Goal: Transaction & Acquisition: Purchase product/service

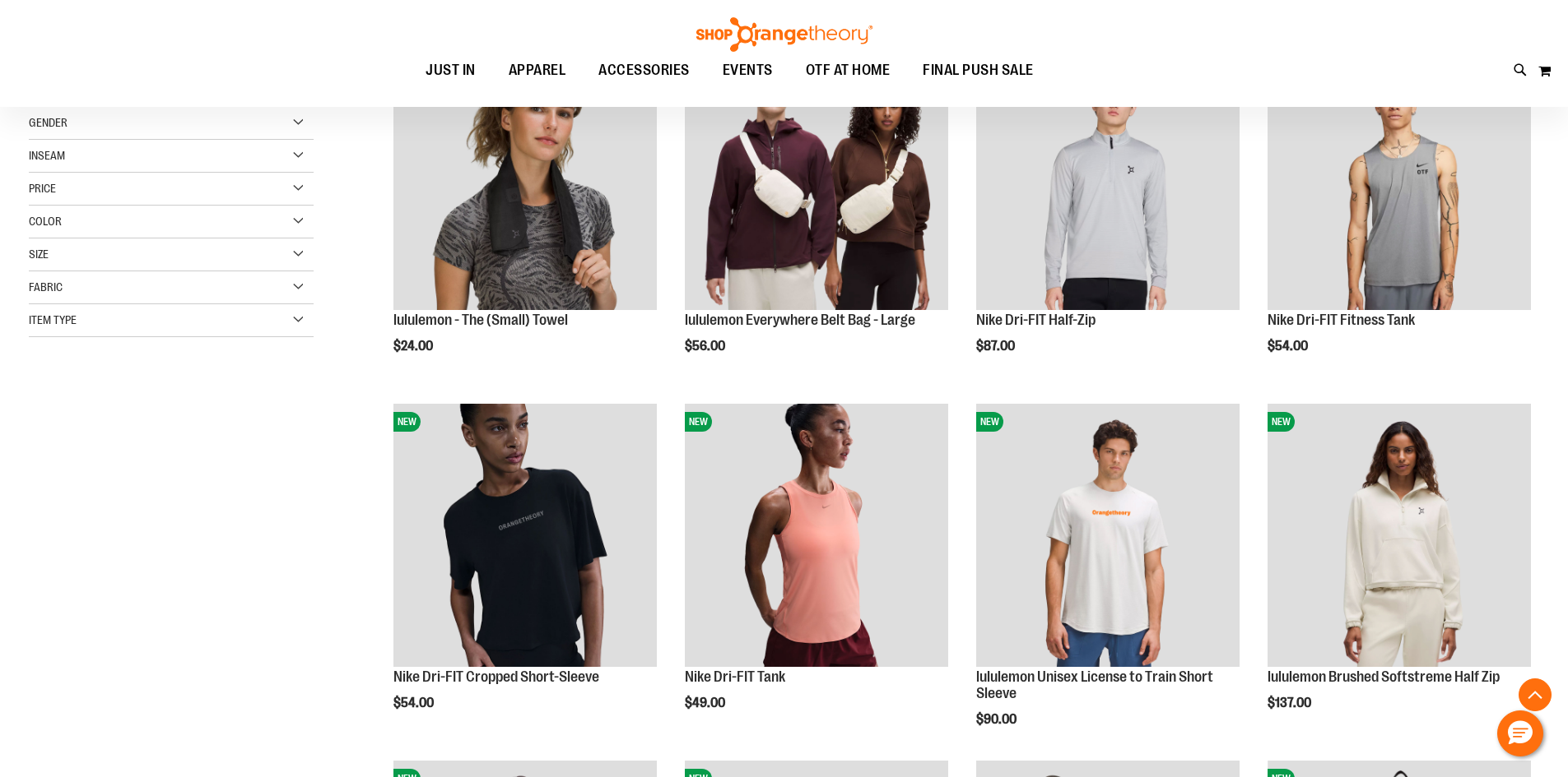
scroll to position [575, 0]
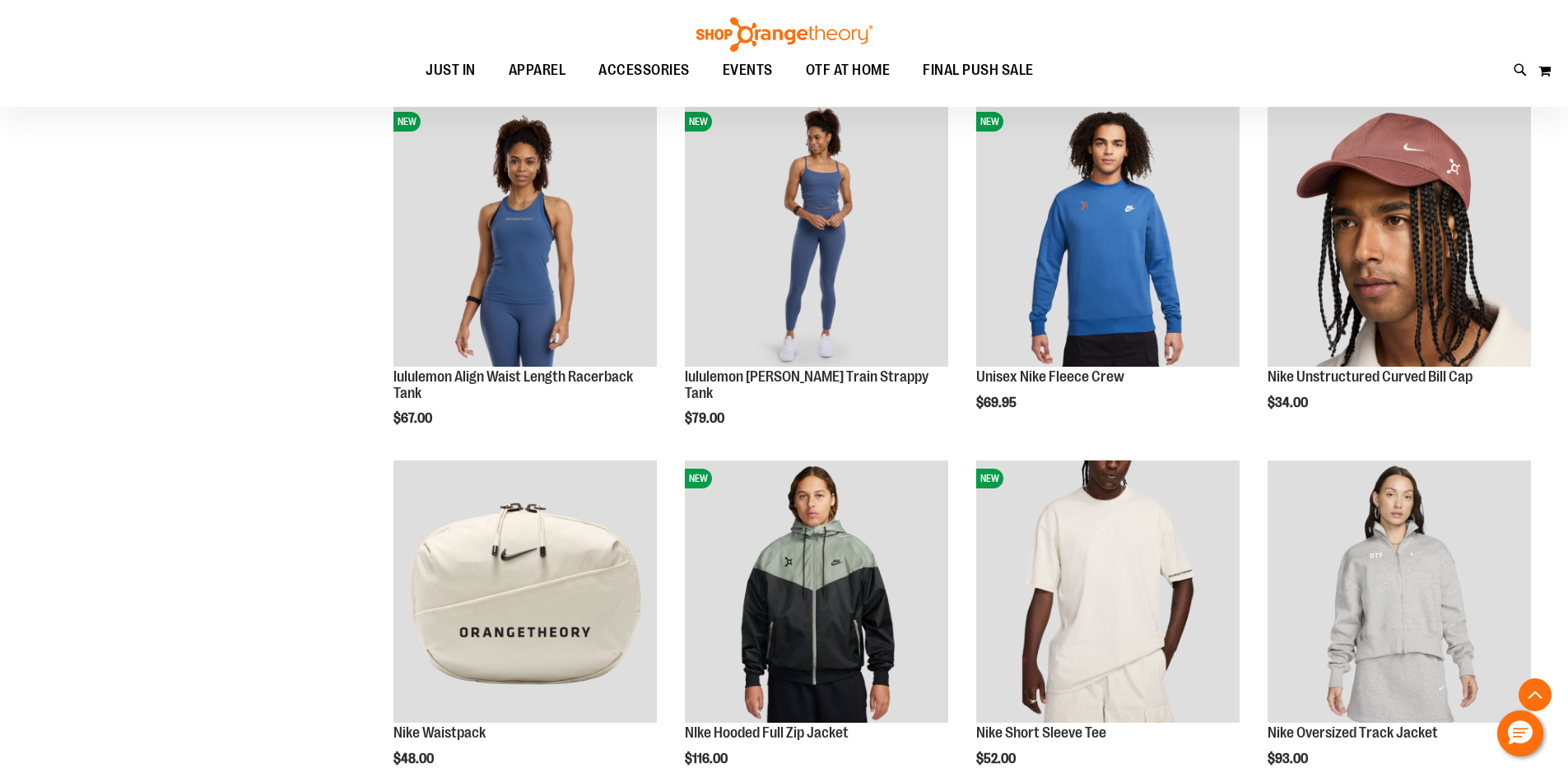
scroll to position [1727, 0]
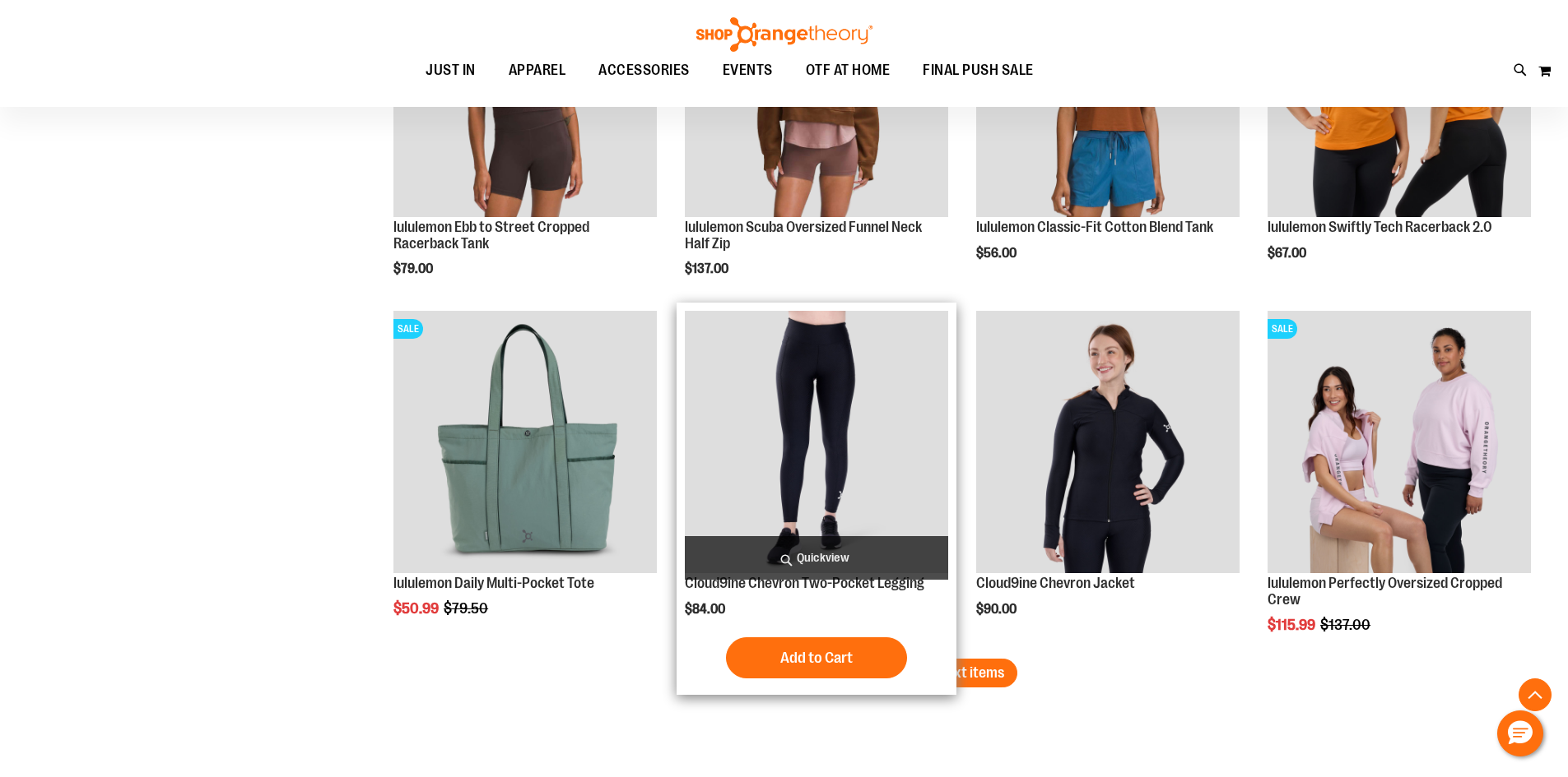
scroll to position [3043, 0]
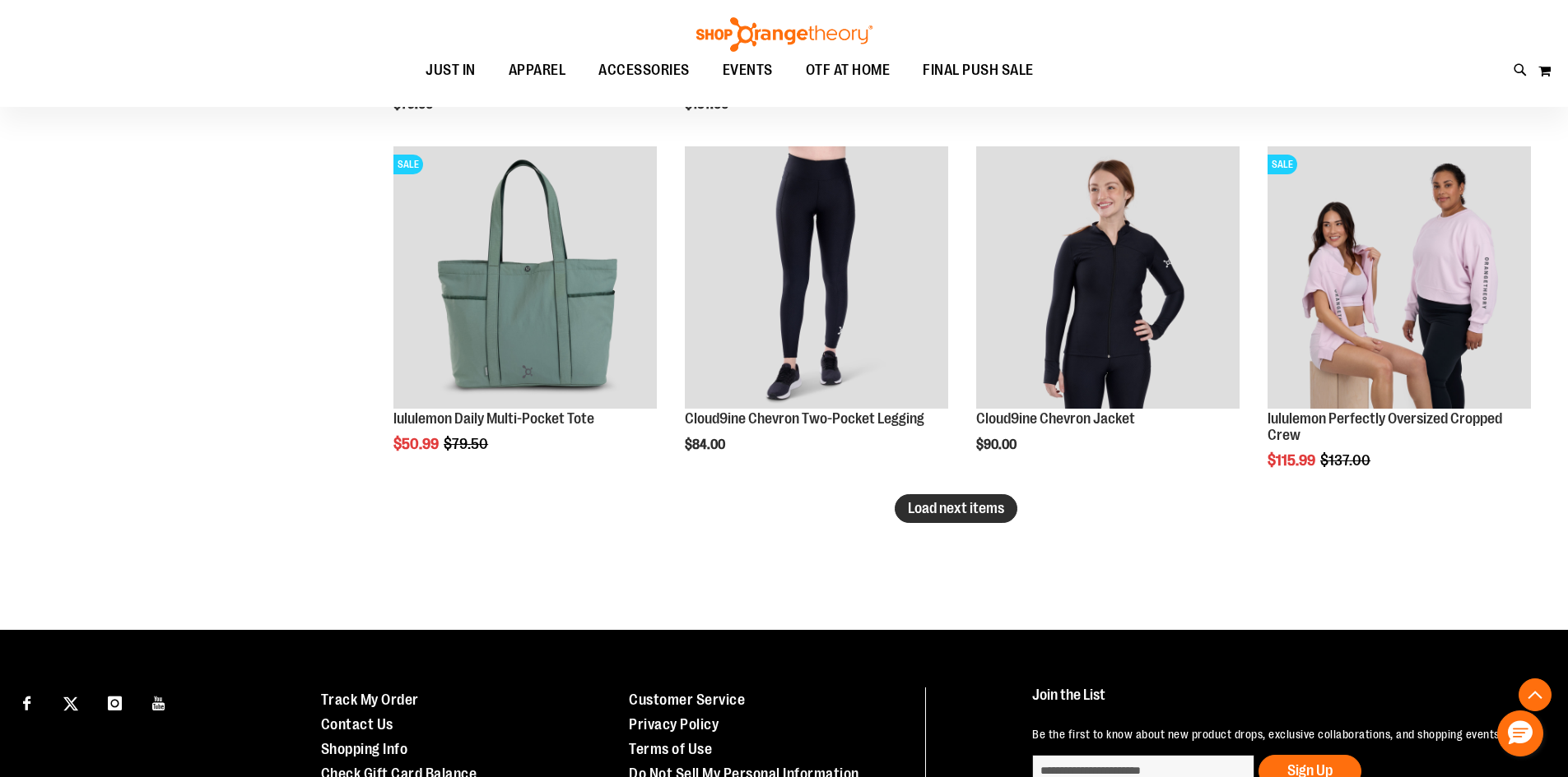
click at [947, 522] on button "Load next items" at bounding box center [955, 508] width 123 height 29
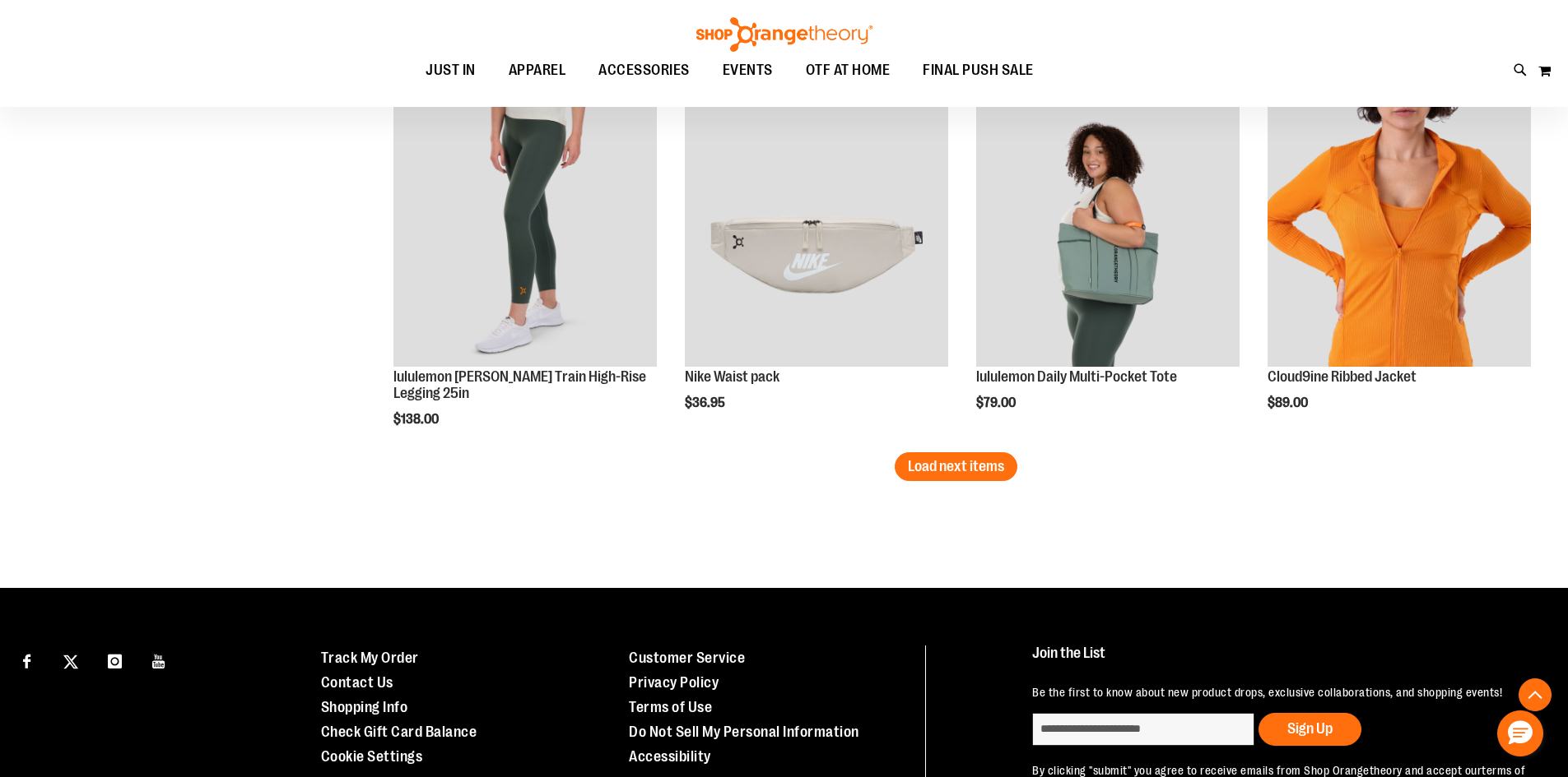
scroll to position [4274, 0]
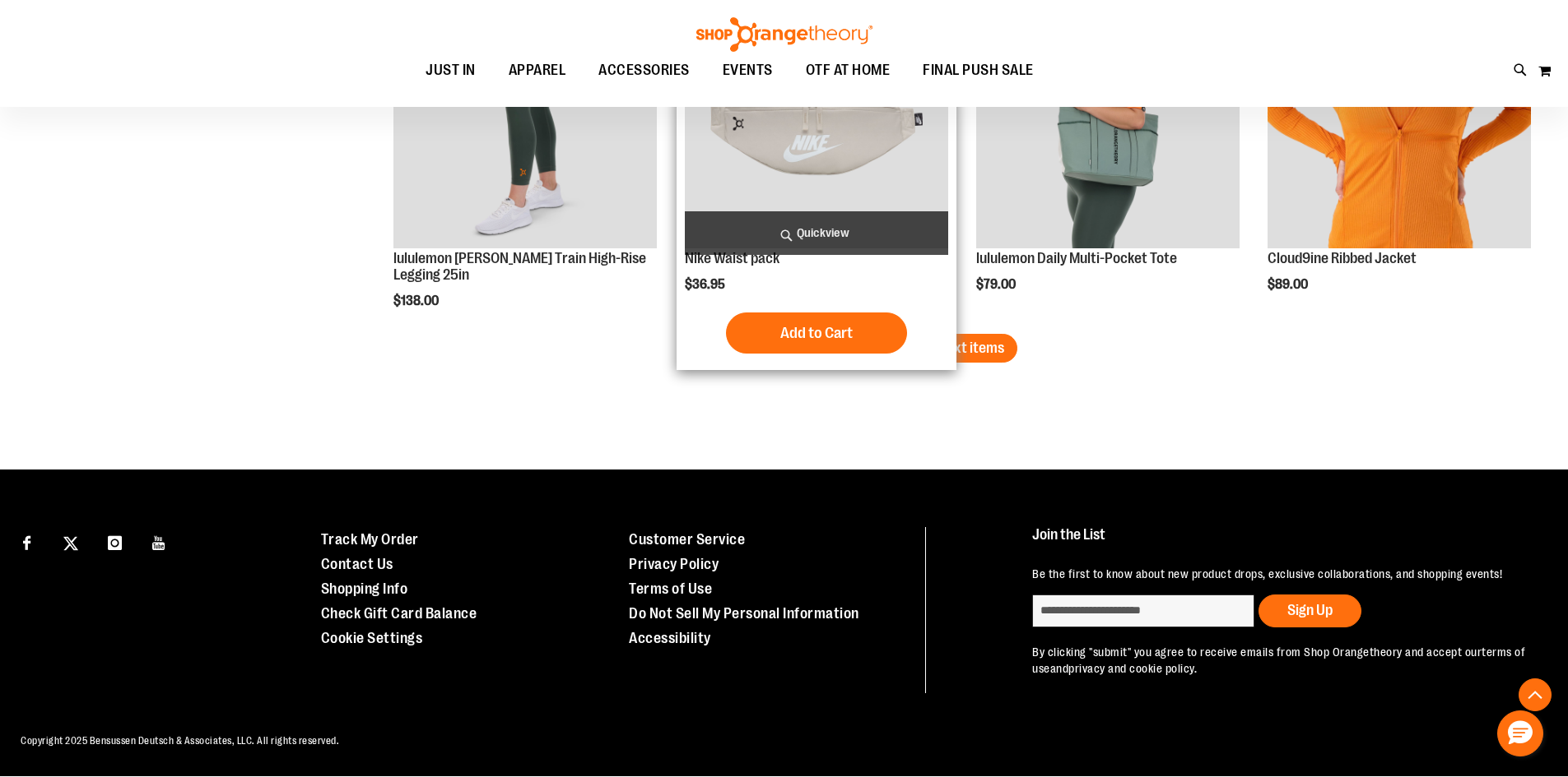
drag, startPoint x: 930, startPoint y: 349, endPoint x: 932, endPoint y: 361, distance: 12.2
click at [930, 351] on span "Load next items" at bounding box center [956, 348] width 97 height 16
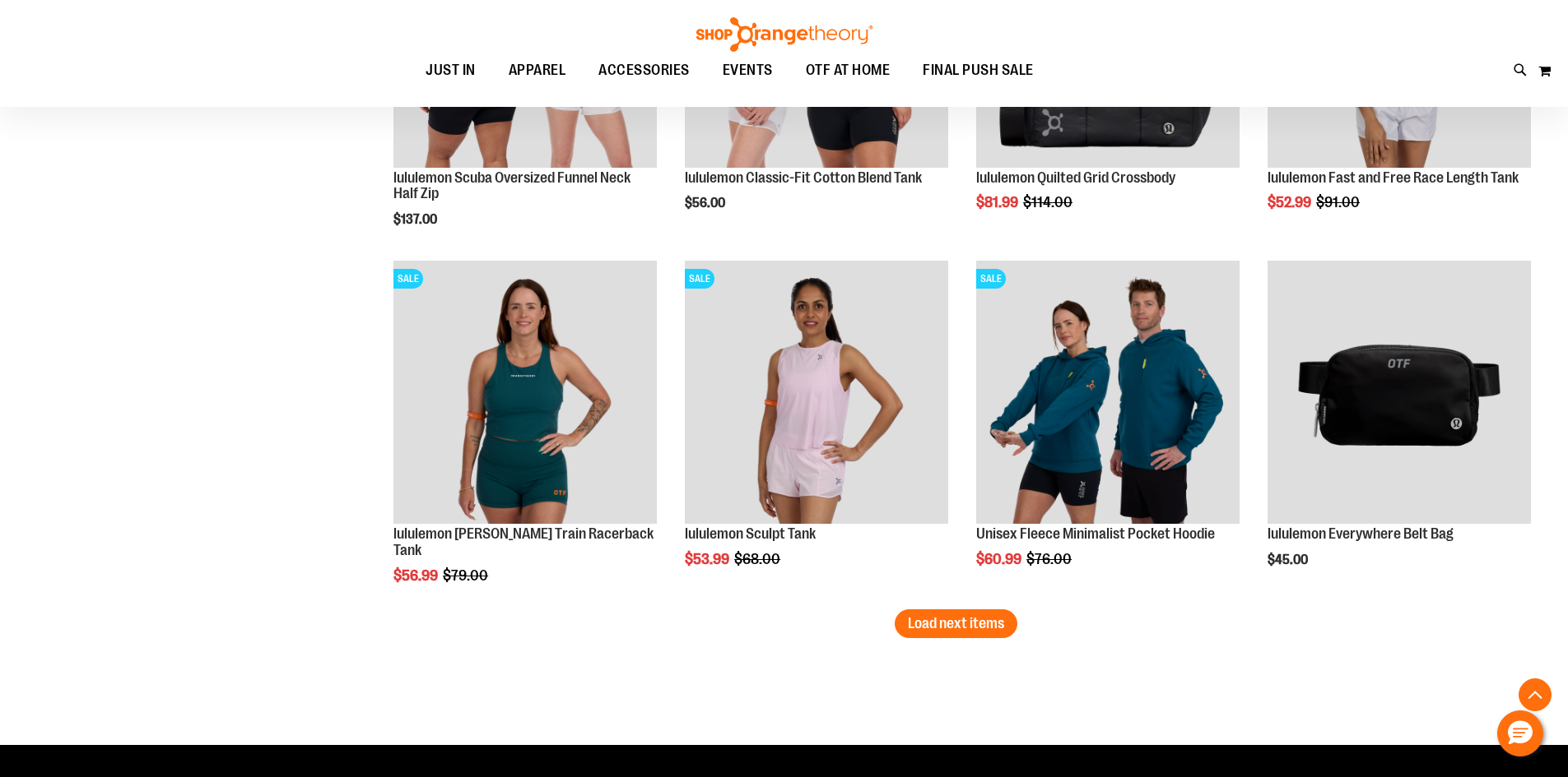
scroll to position [5179, 0]
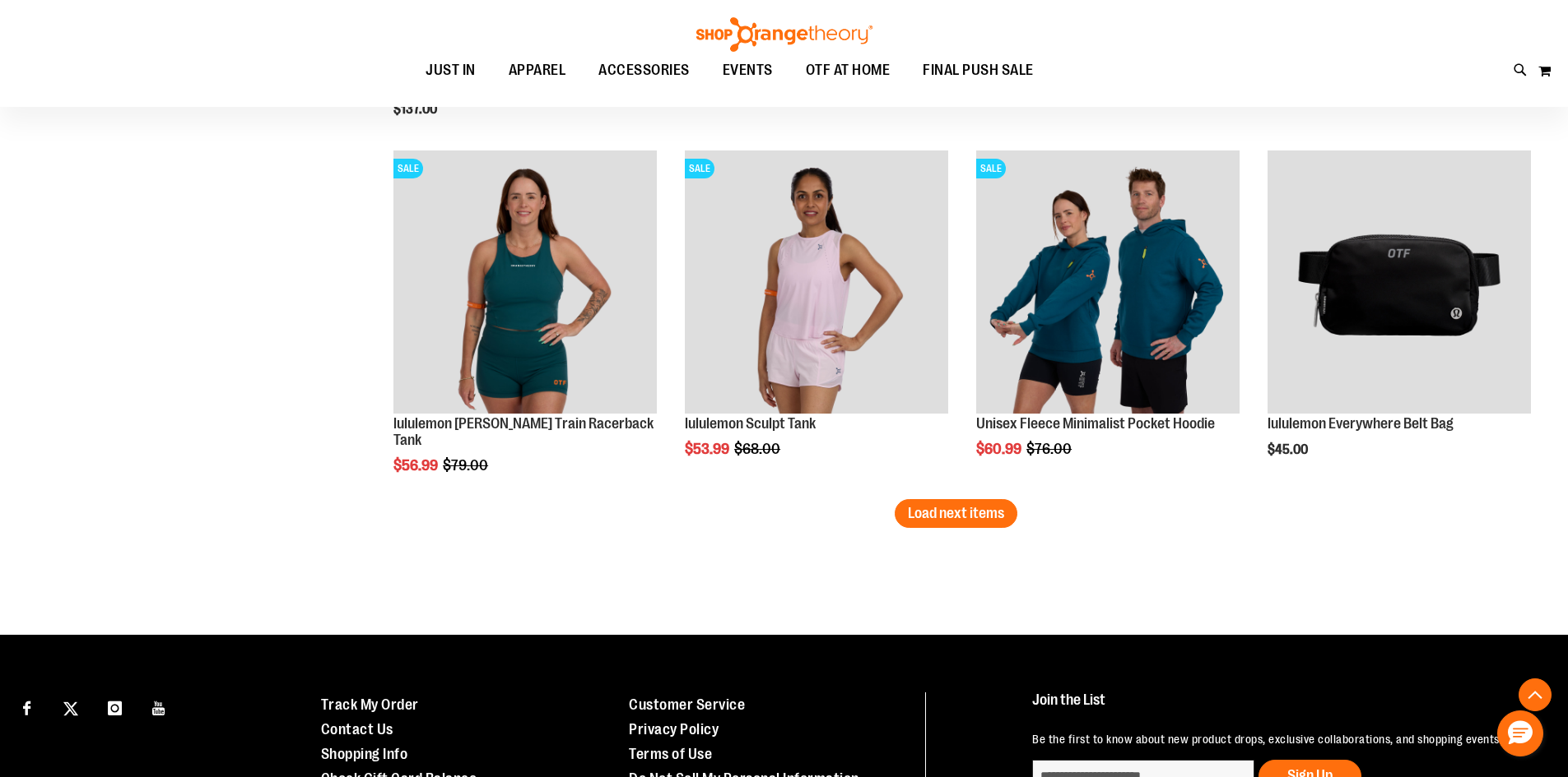
click at [924, 520] on span "Load next items" at bounding box center [956, 513] width 97 height 16
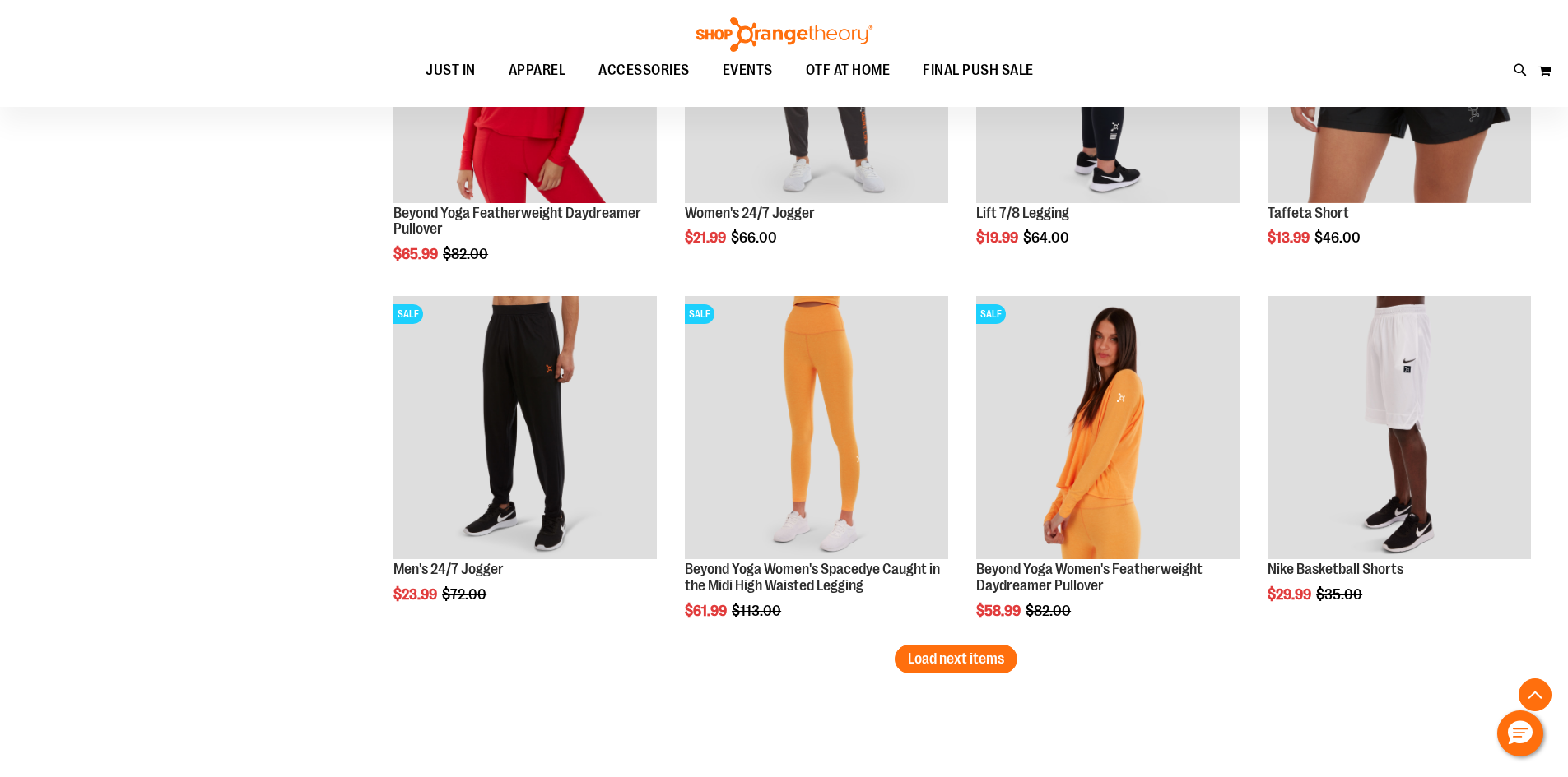
scroll to position [6154, 0]
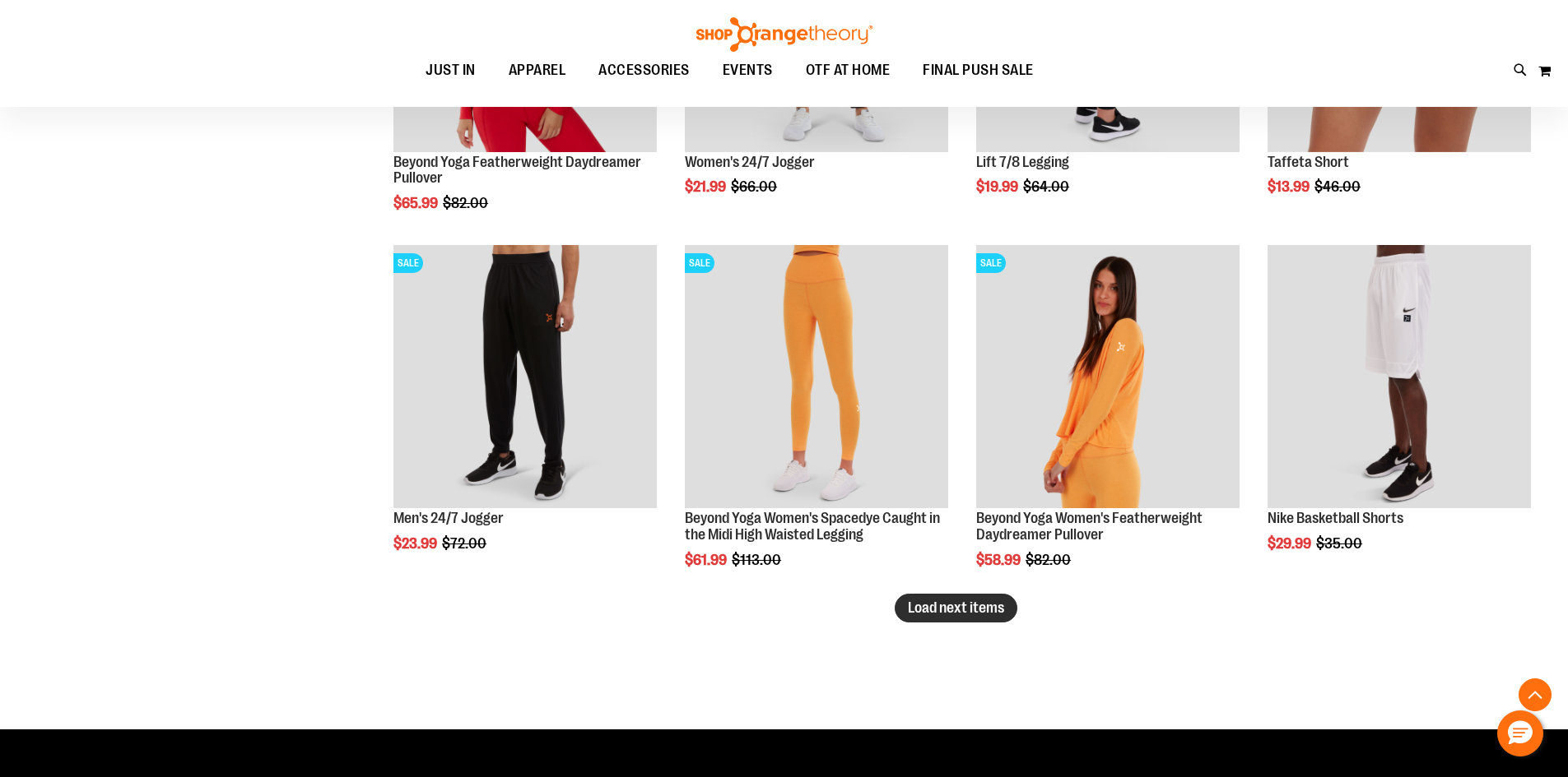
click at [964, 617] on button "Load next items" at bounding box center [955, 609] width 123 height 29
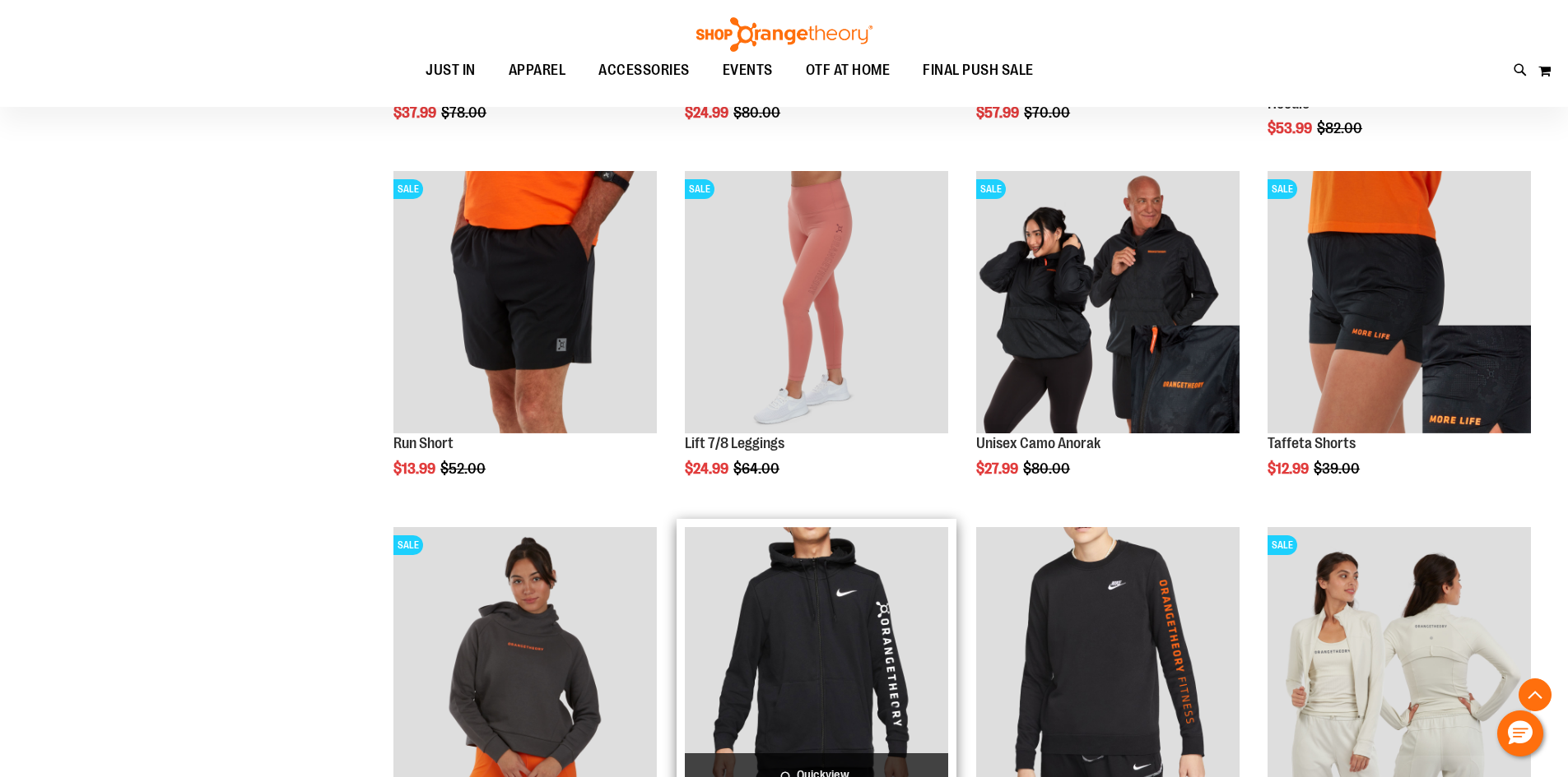
scroll to position [7142, 0]
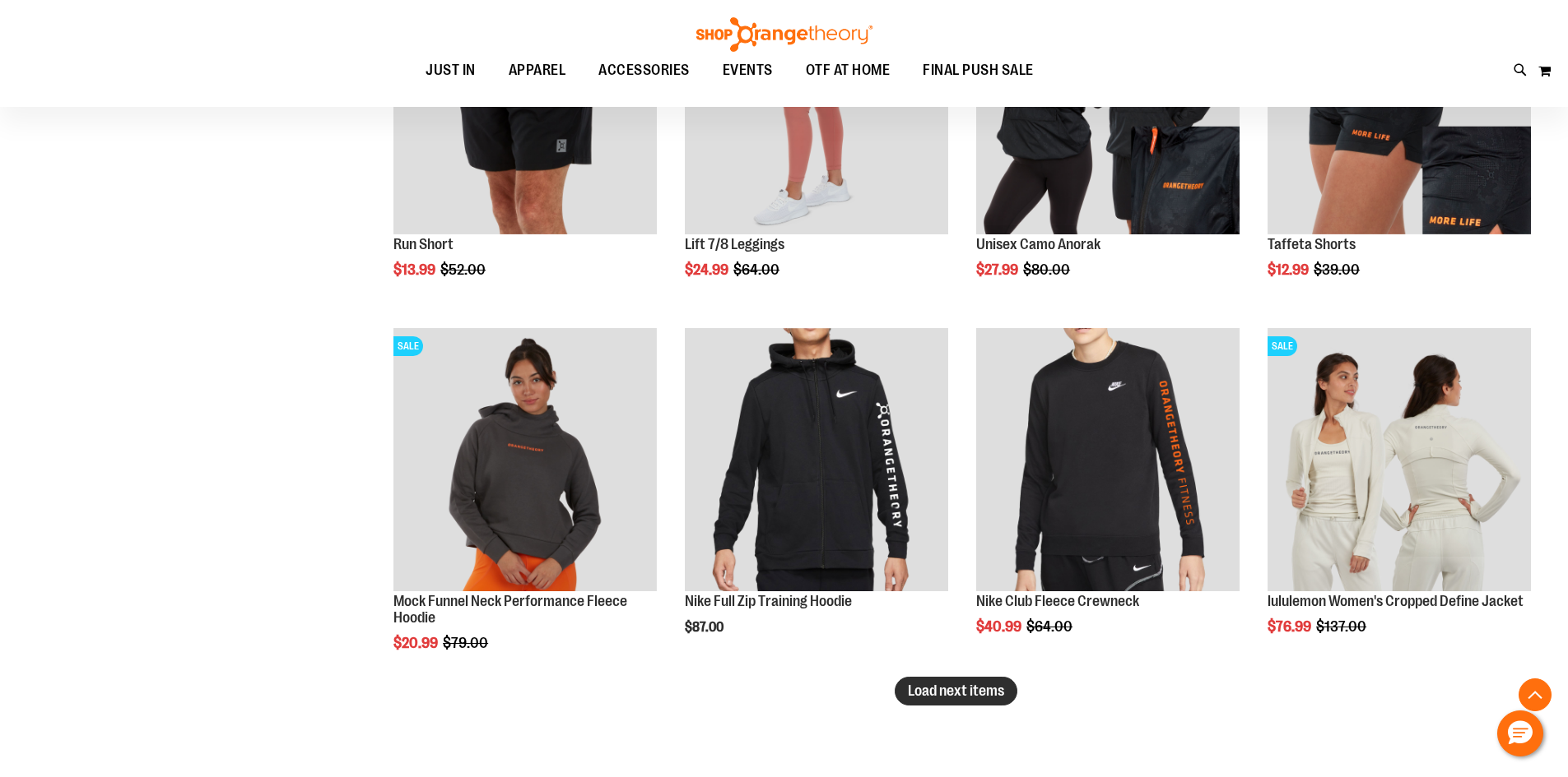
click at [935, 683] on span "Load next items" at bounding box center [956, 691] width 97 height 16
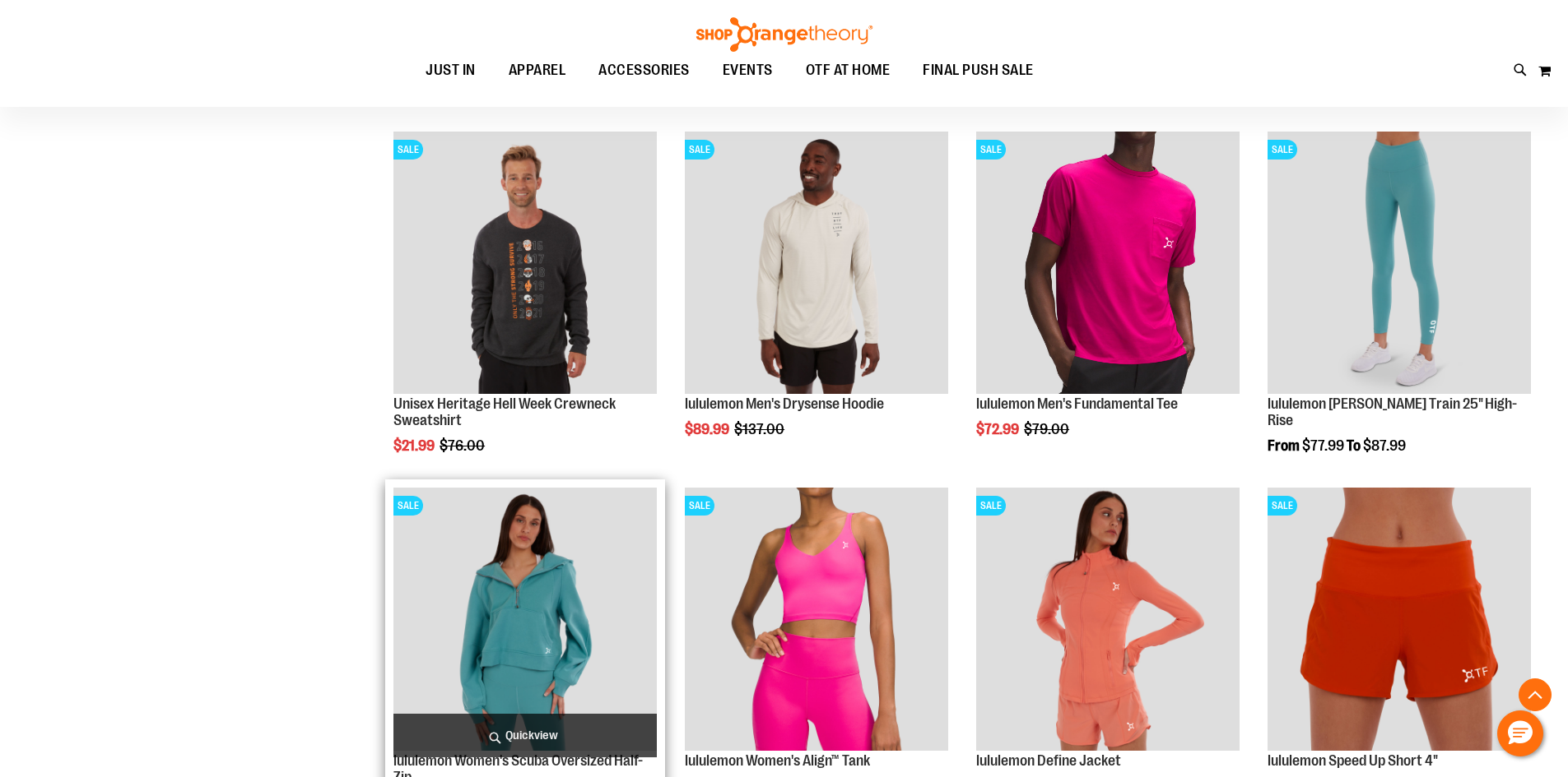
scroll to position [8211, 0]
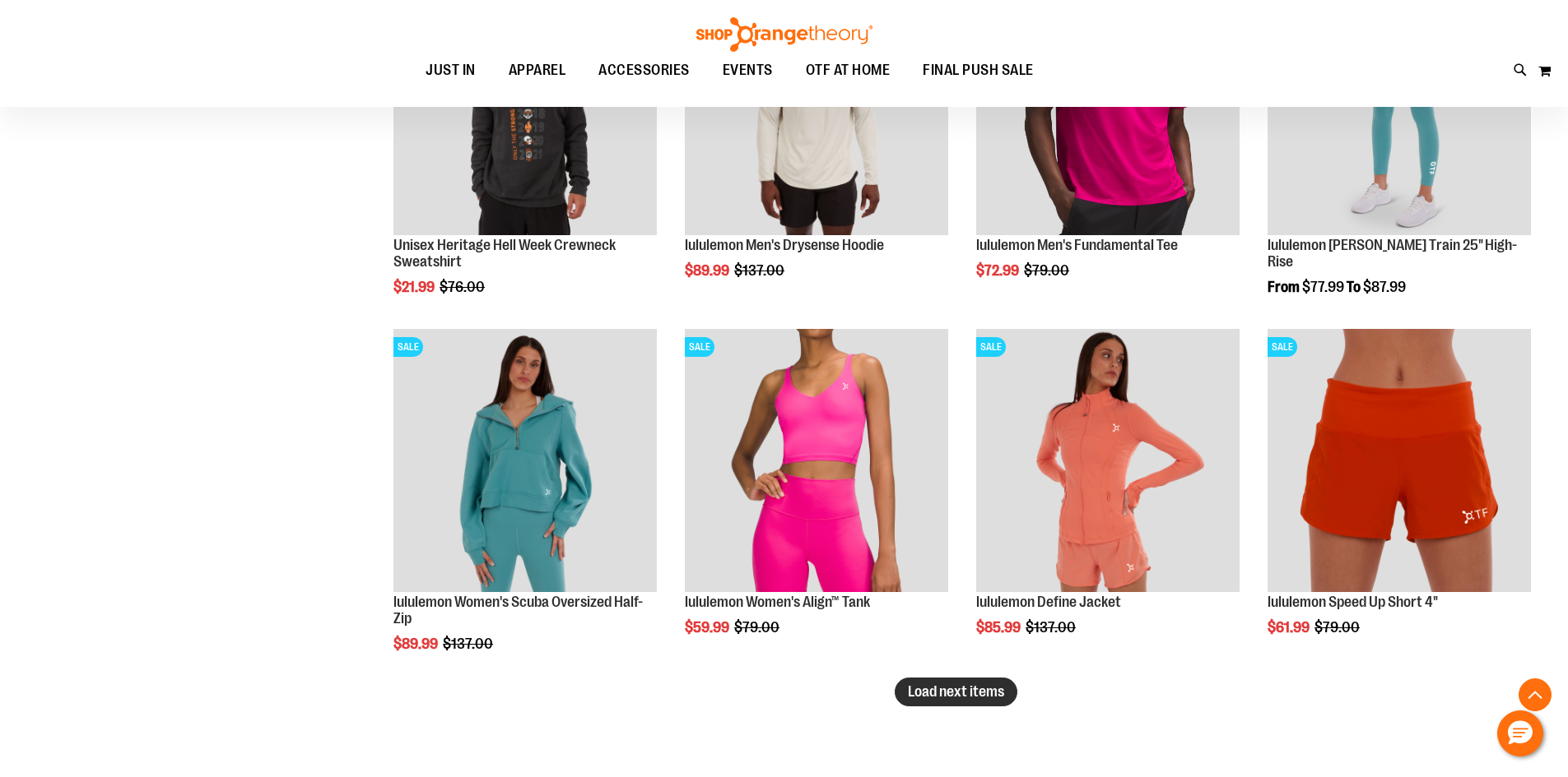
click at [969, 687] on span "Load next items" at bounding box center [956, 692] width 97 height 16
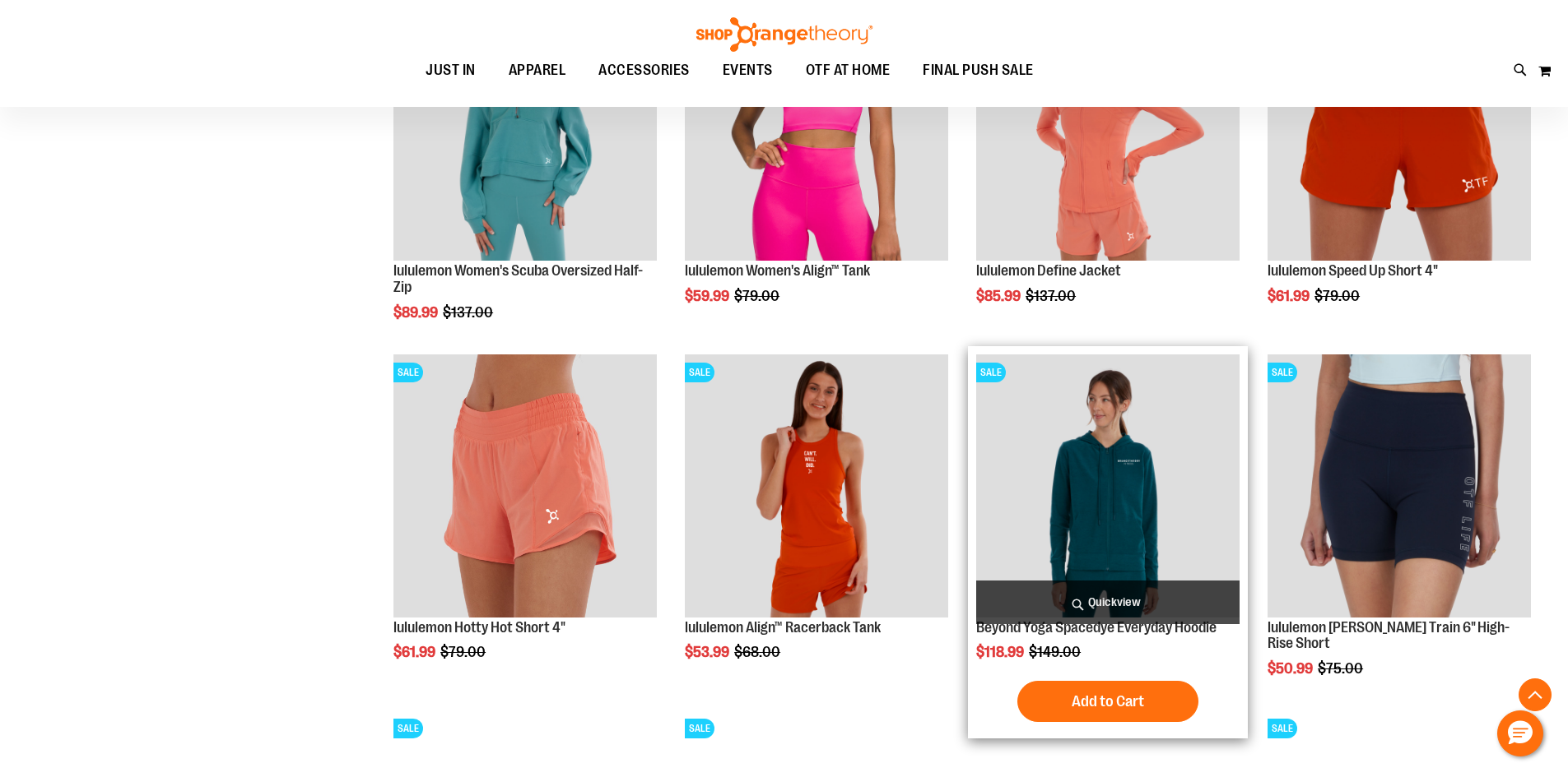
scroll to position [8540, 0]
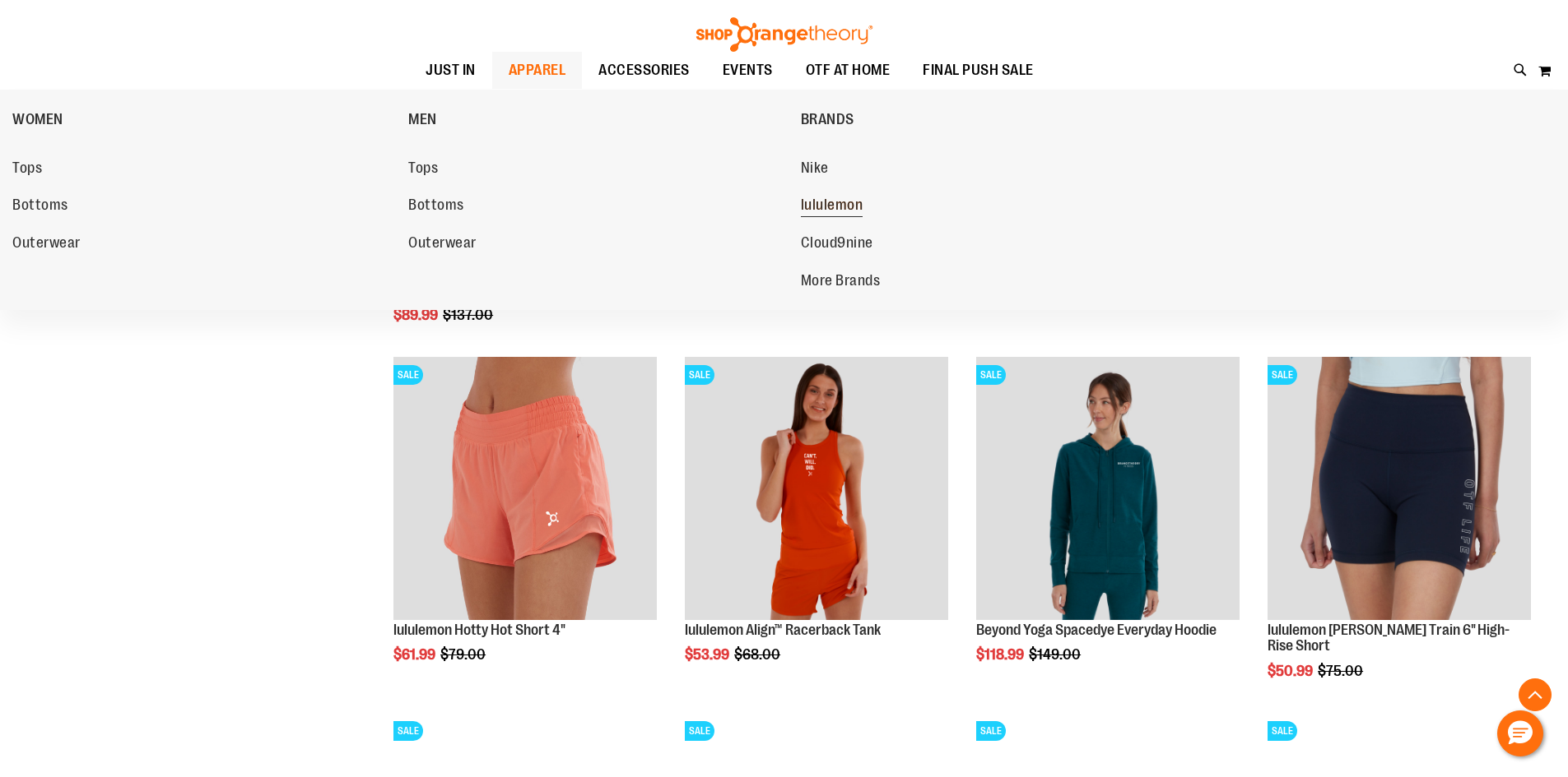
click at [844, 213] on span "lululemon" at bounding box center [832, 207] width 63 height 21
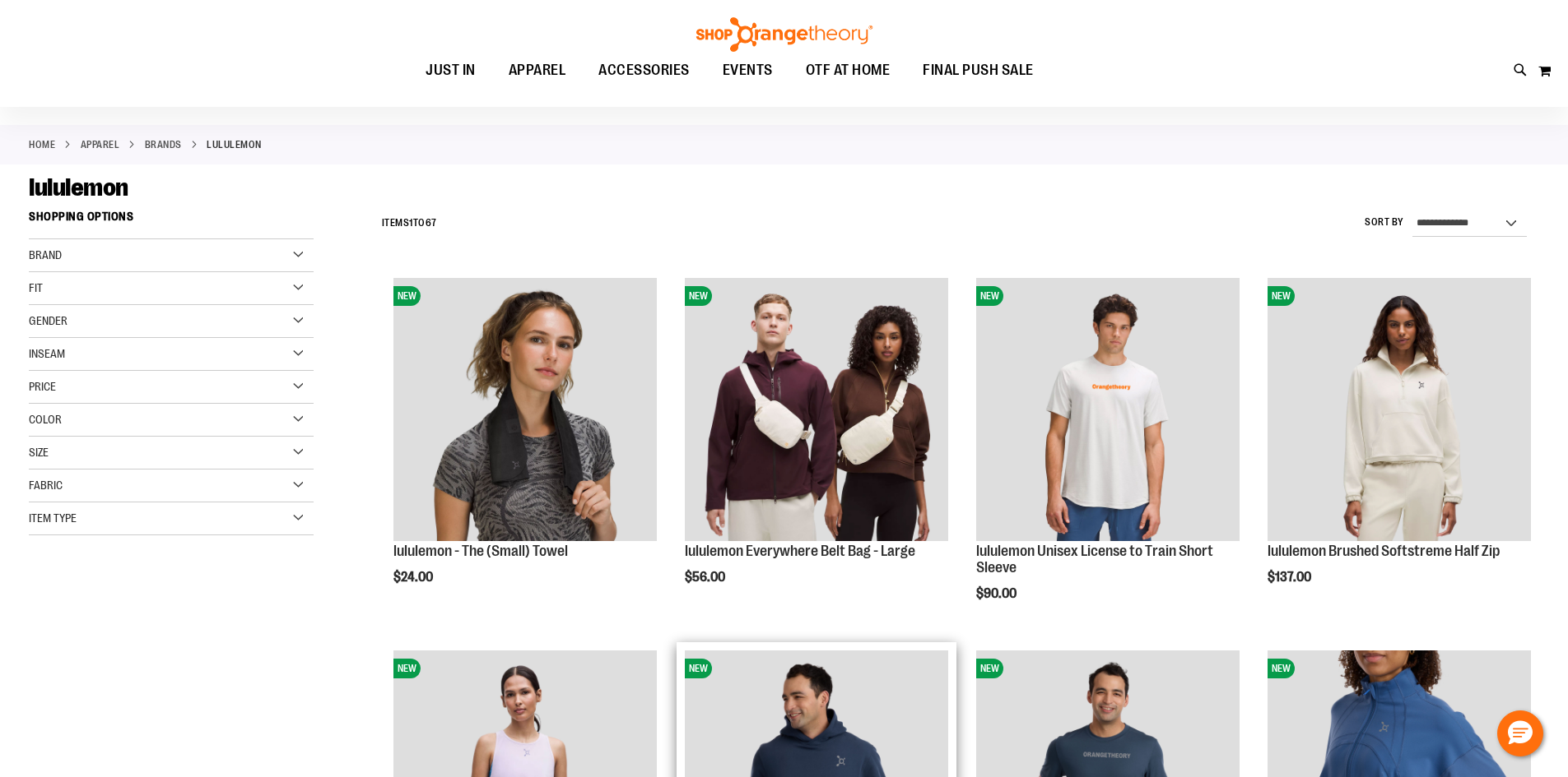
scroll to position [329, 0]
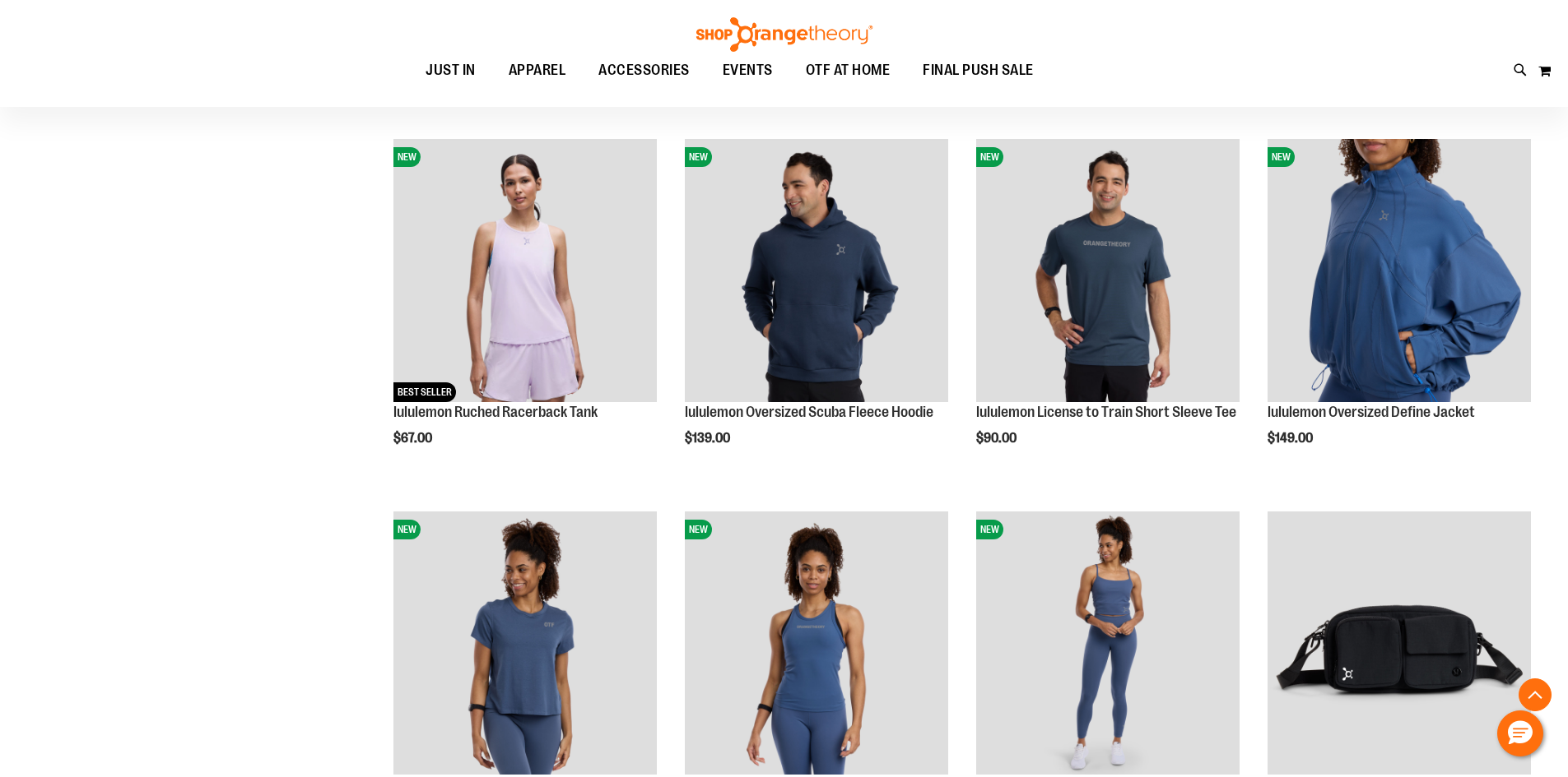
scroll to position [575, 0]
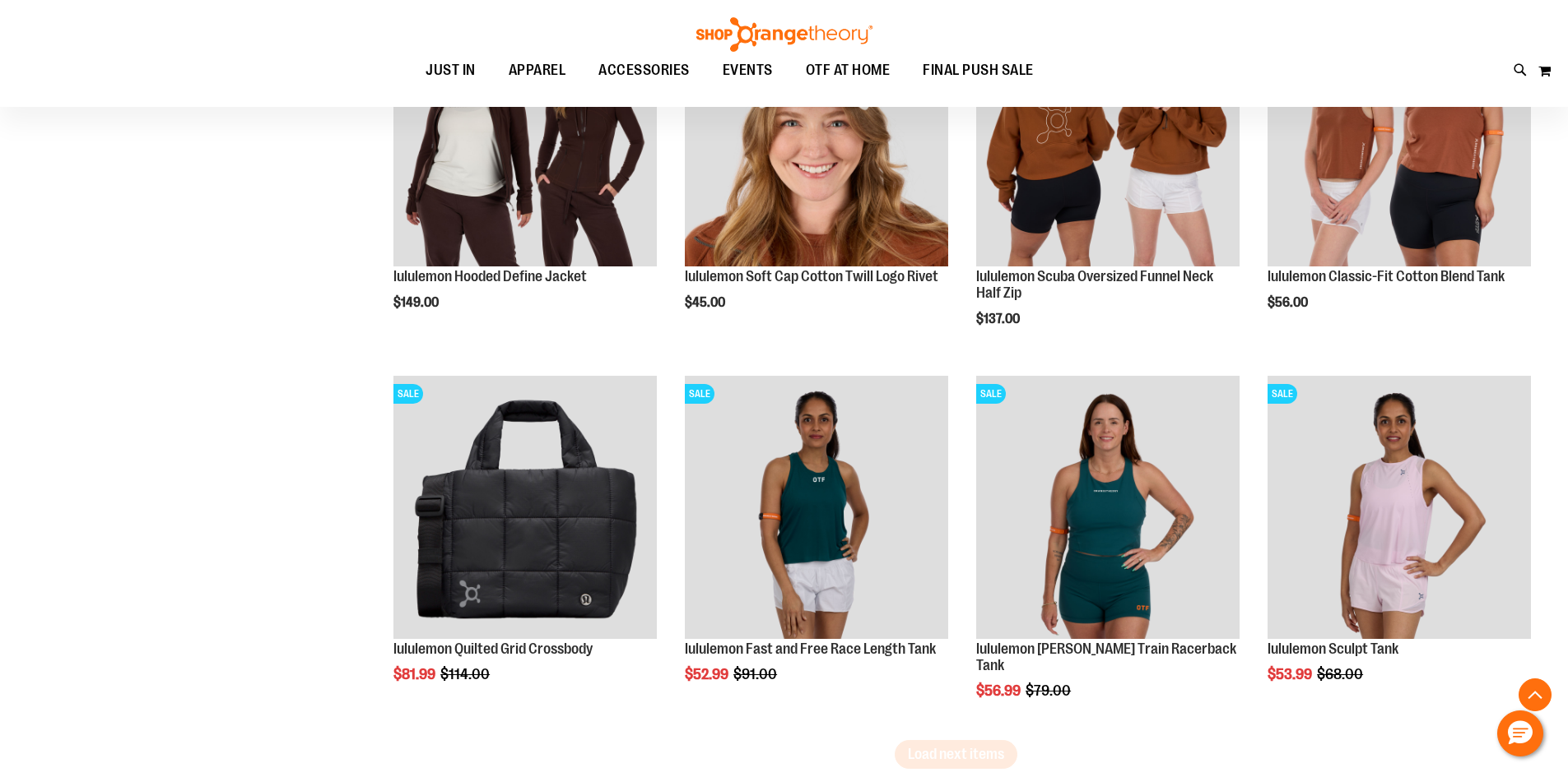
scroll to position [2961, 0]
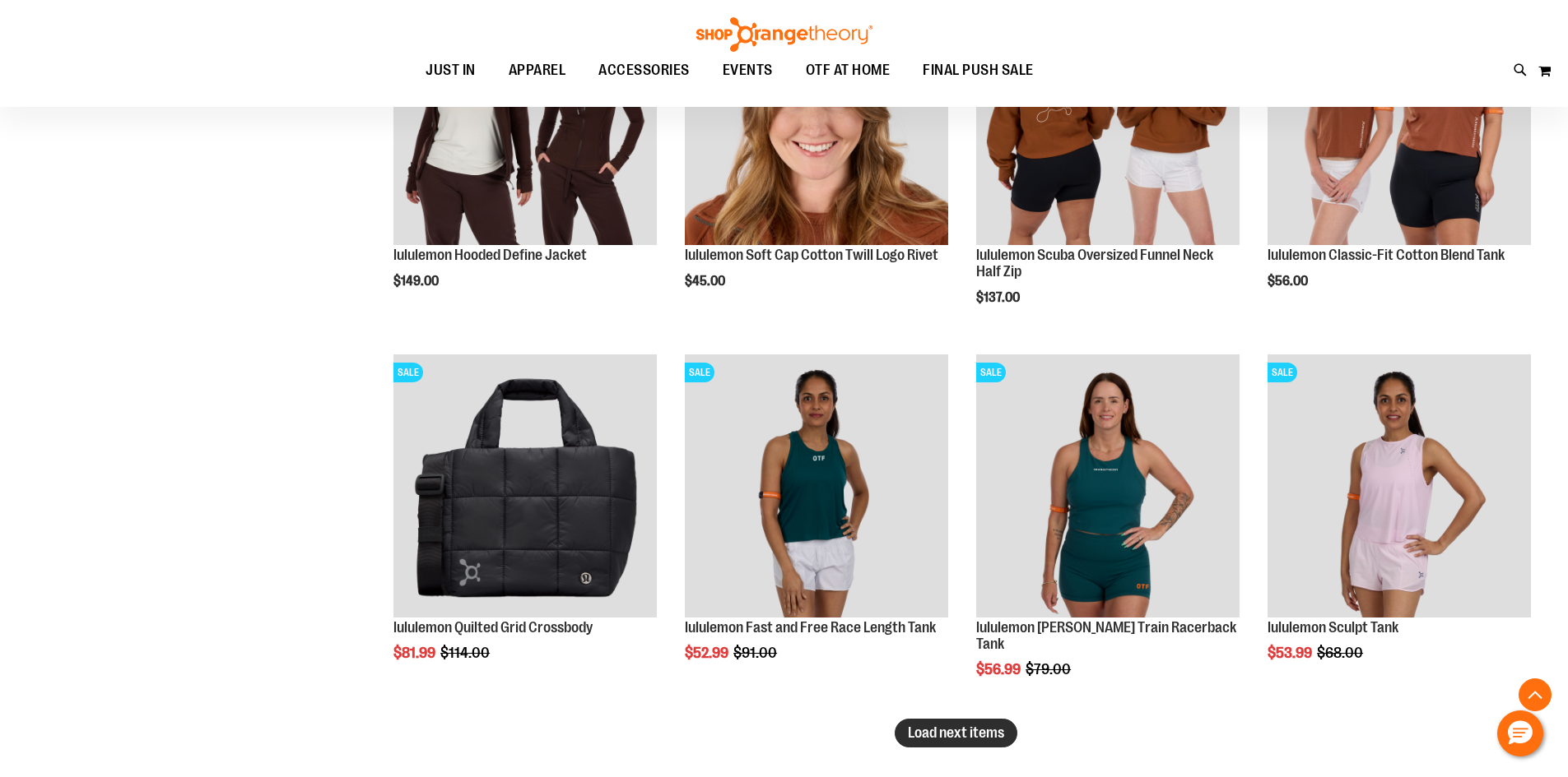
click at [985, 746] on button "Load next items" at bounding box center [955, 733] width 123 height 29
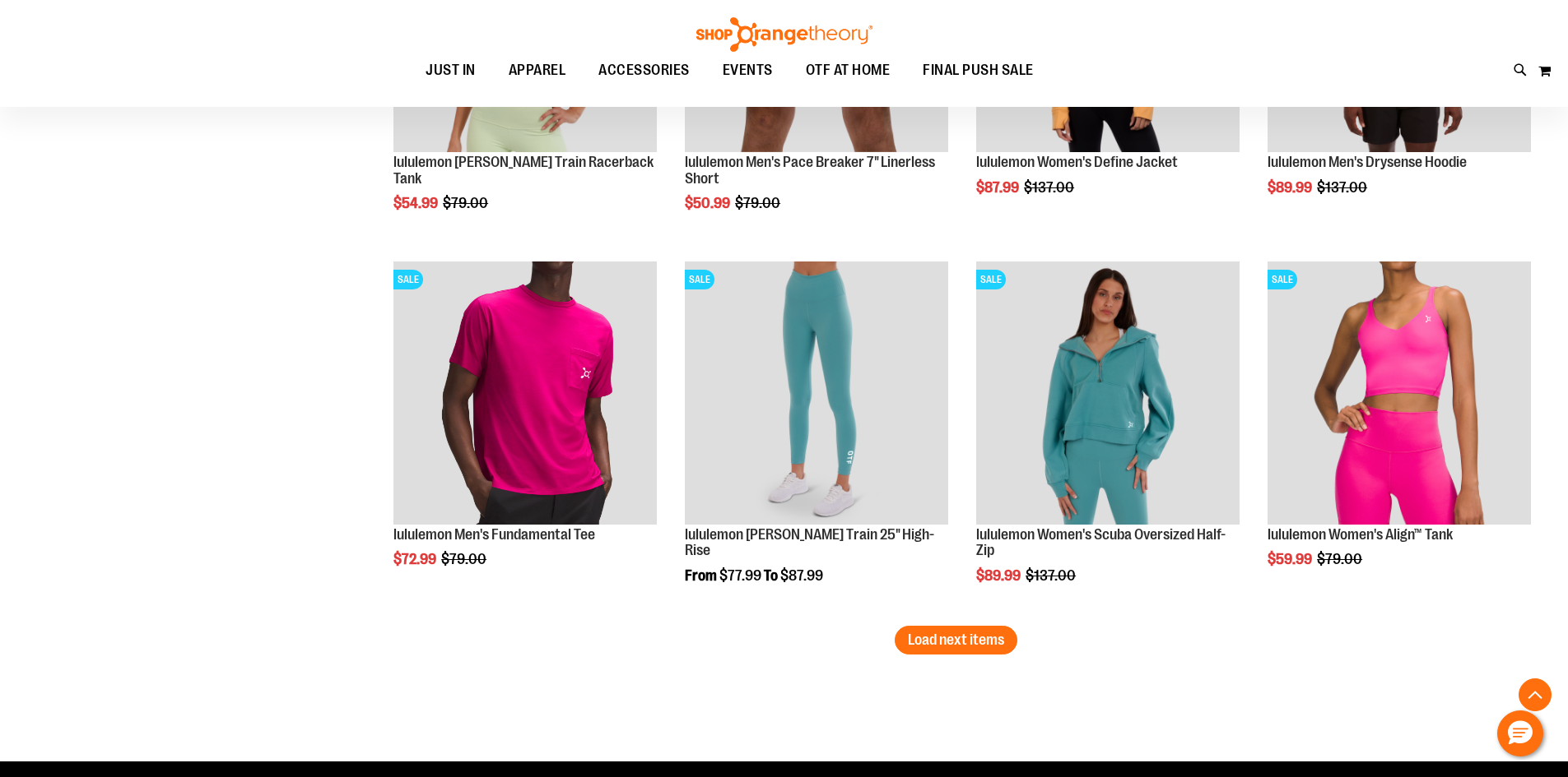
scroll to position [4195, 0]
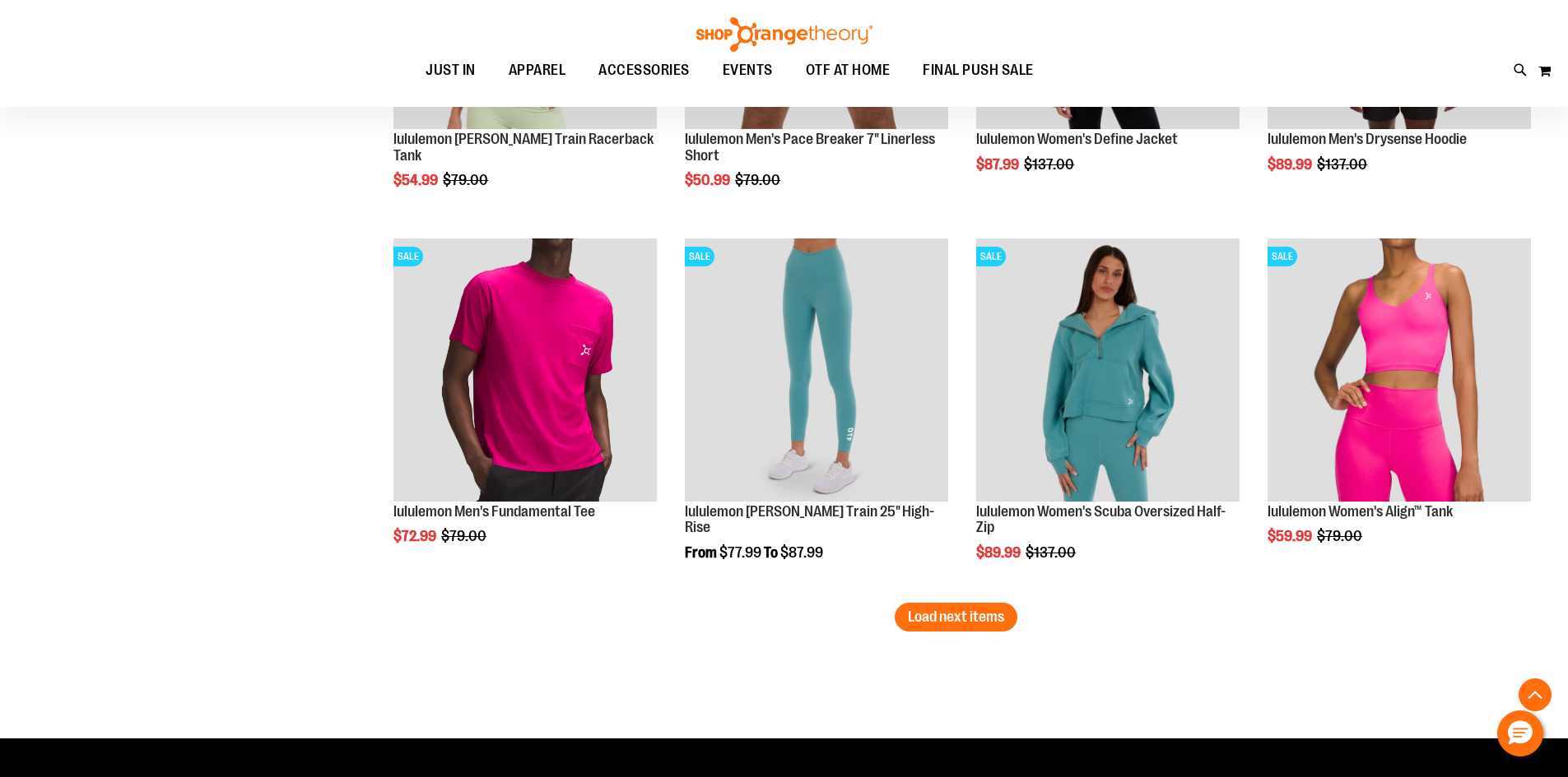
click at [966, 625] on button "Load next items" at bounding box center [955, 618] width 123 height 29
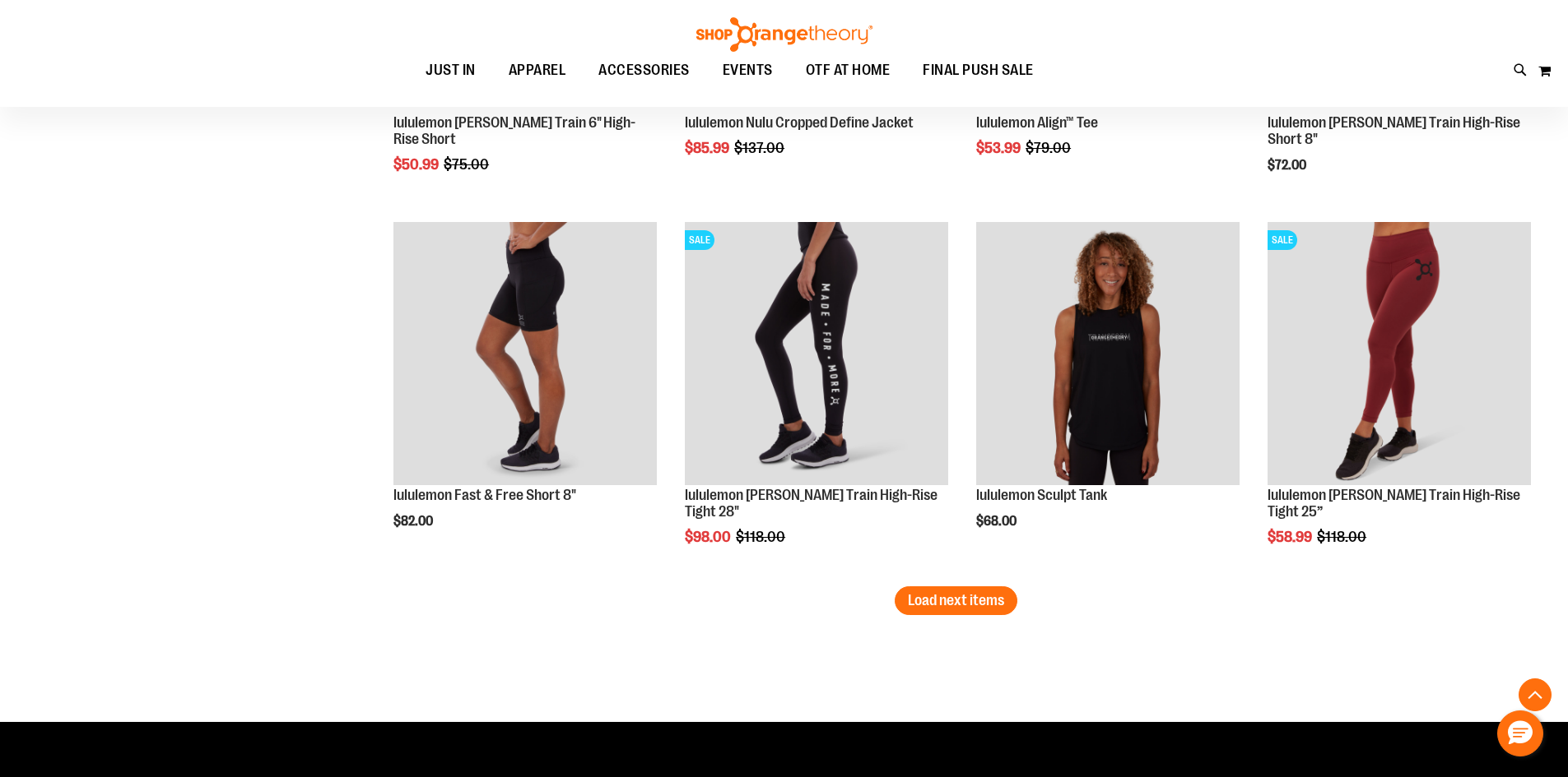
scroll to position [5429, 0]
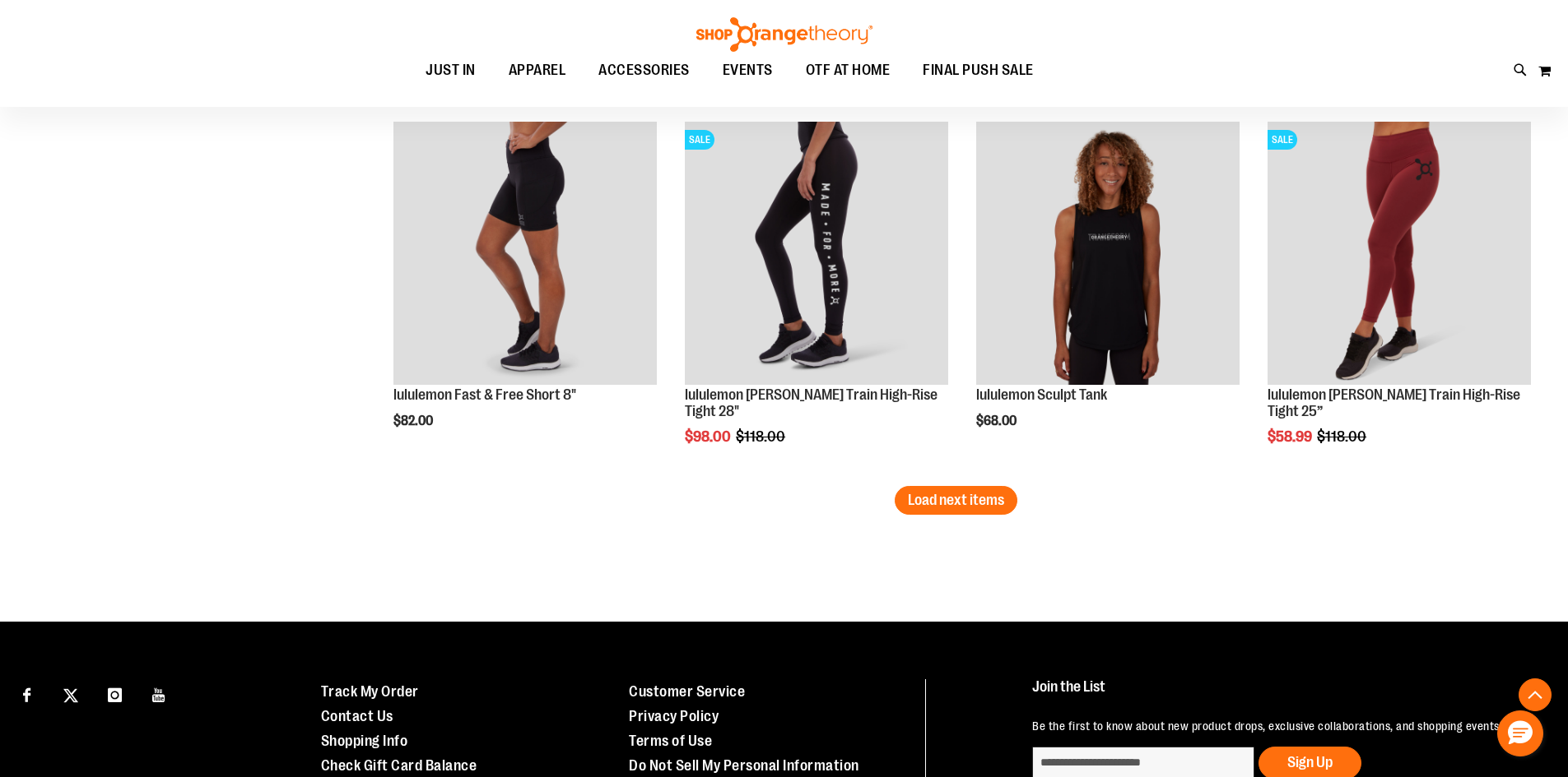
drag, startPoint x: 974, startPoint y: 491, endPoint x: 0, endPoint y: 576, distance: 977.7
click at [974, 492] on button "Load next items" at bounding box center [955, 500] width 123 height 29
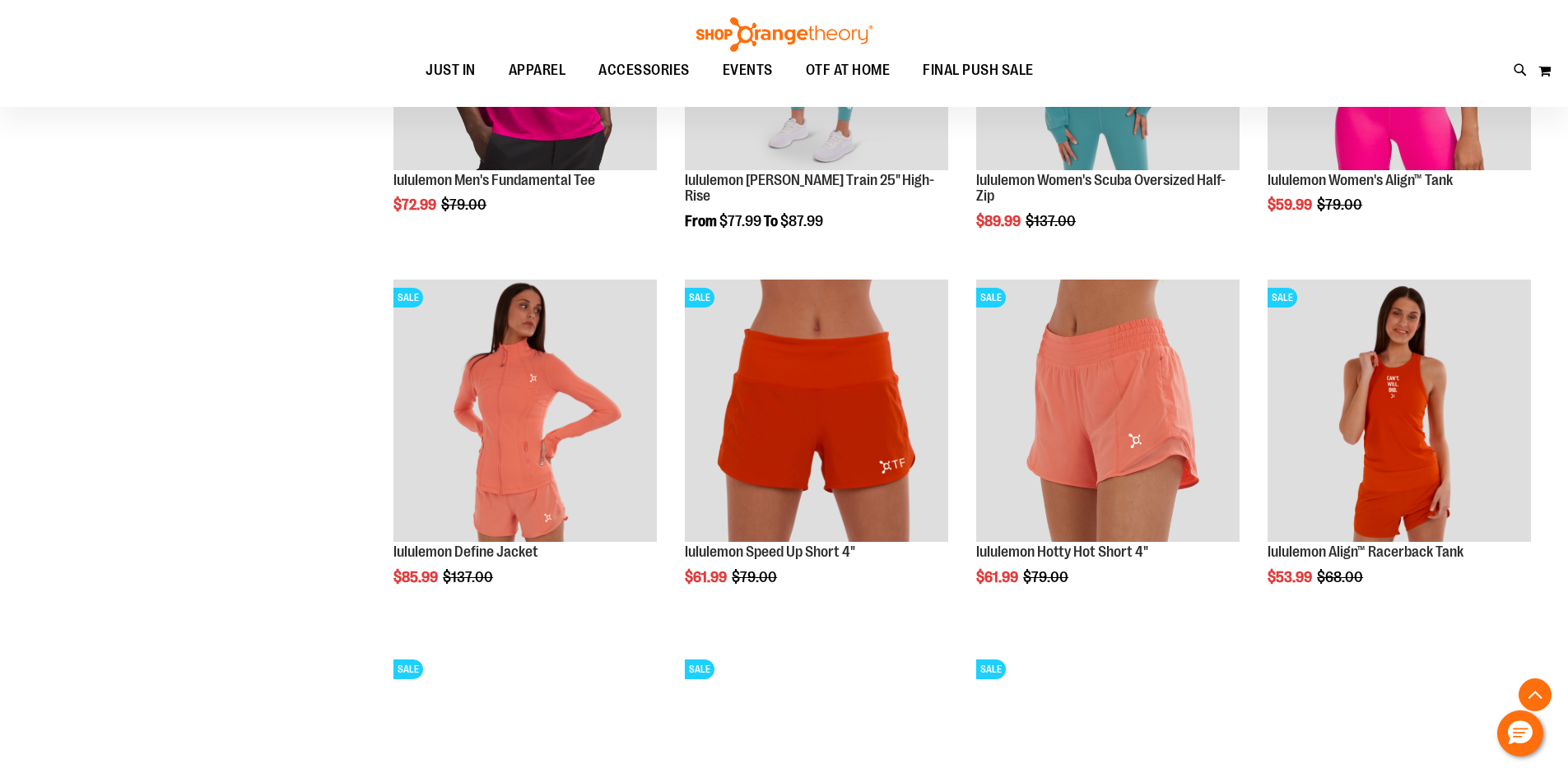
scroll to position [4524, 0]
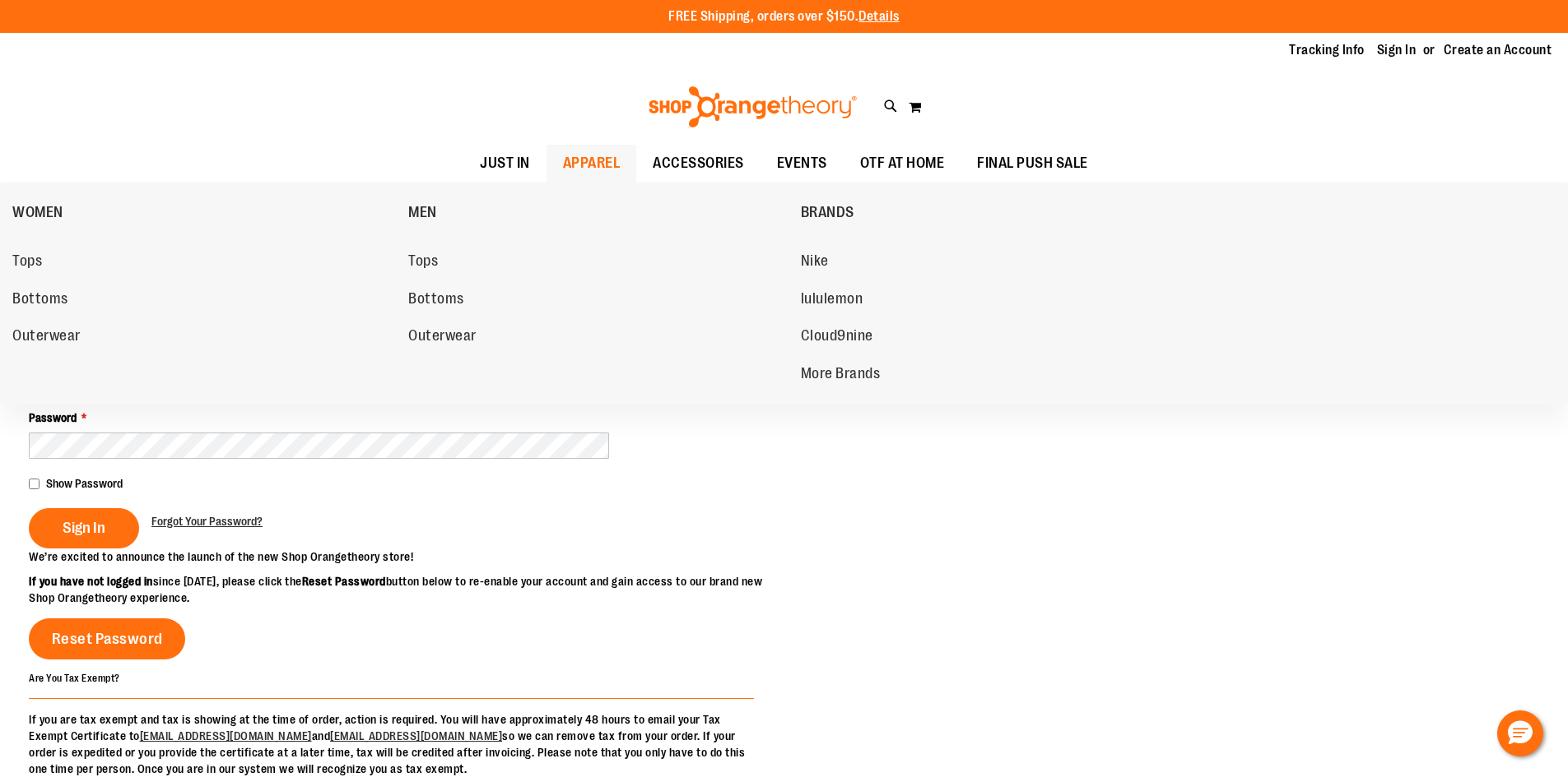
drag, startPoint x: 0, startPoint y: 0, endPoint x: 586, endPoint y: 160, distance: 607.5
click at [574, 158] on span "APPAREL" at bounding box center [592, 163] width 57 height 37
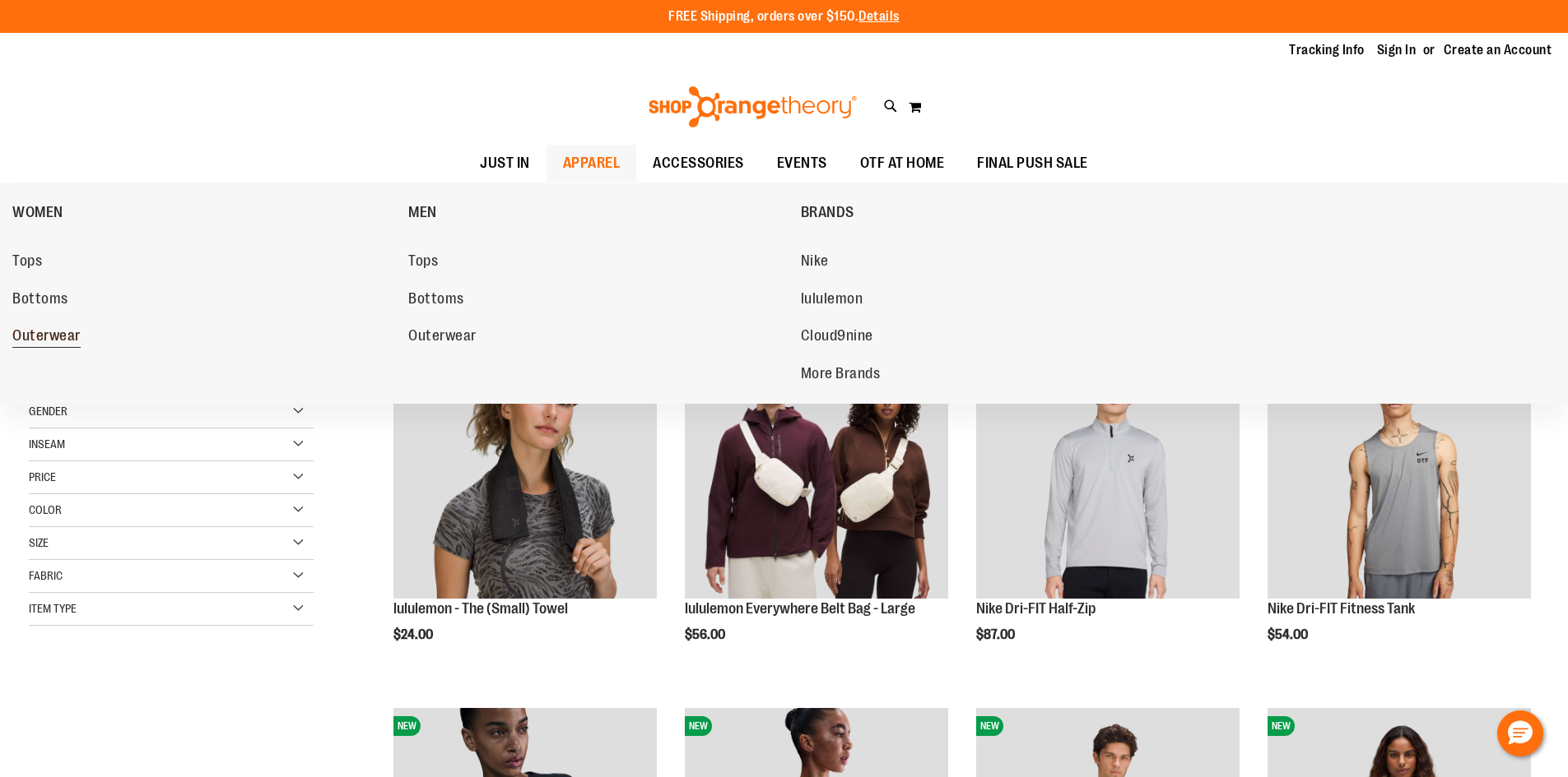
click at [76, 333] on span "Outerwear" at bounding box center [47, 337] width 68 height 21
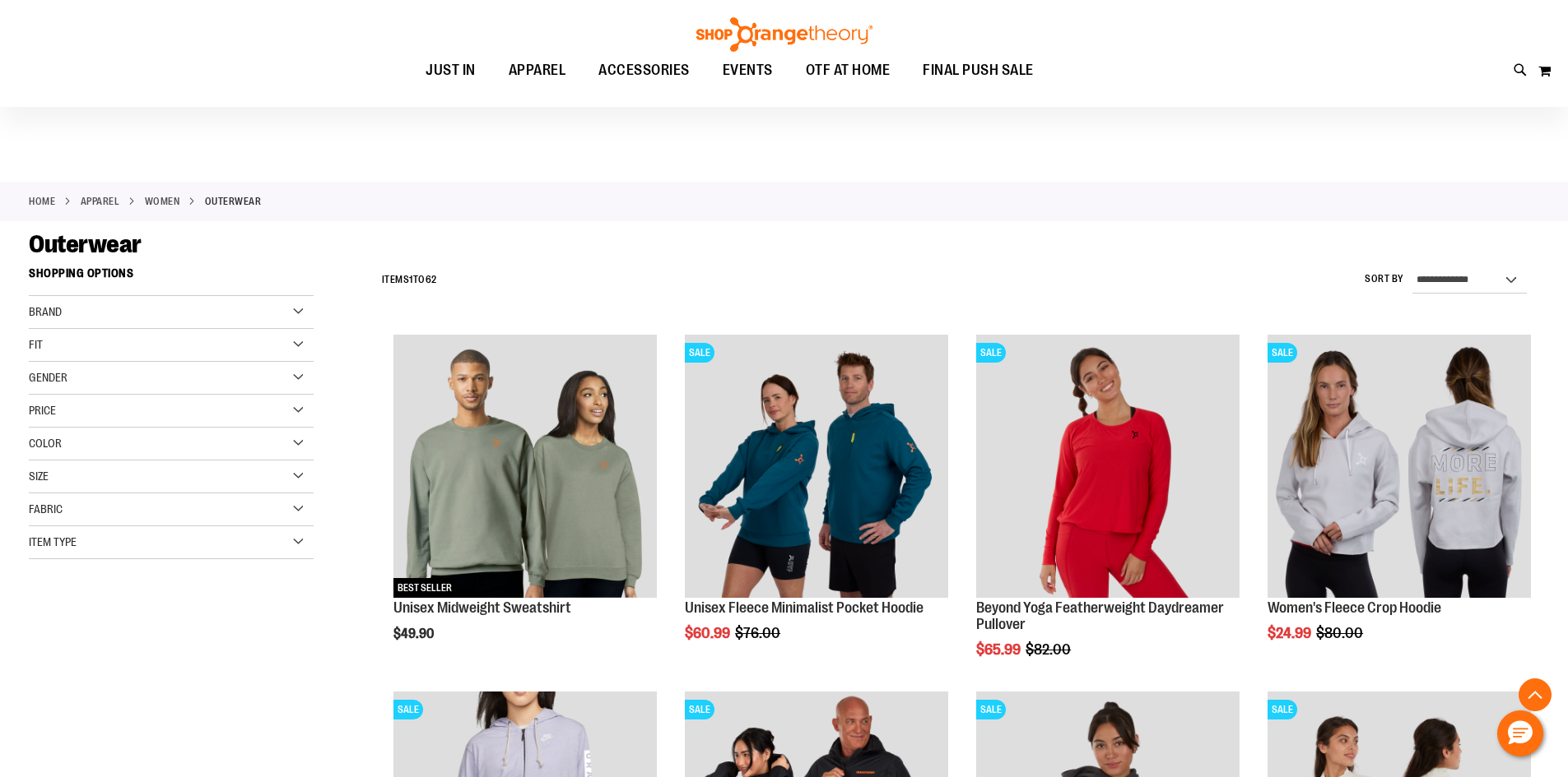
scroll to position [329, 0]
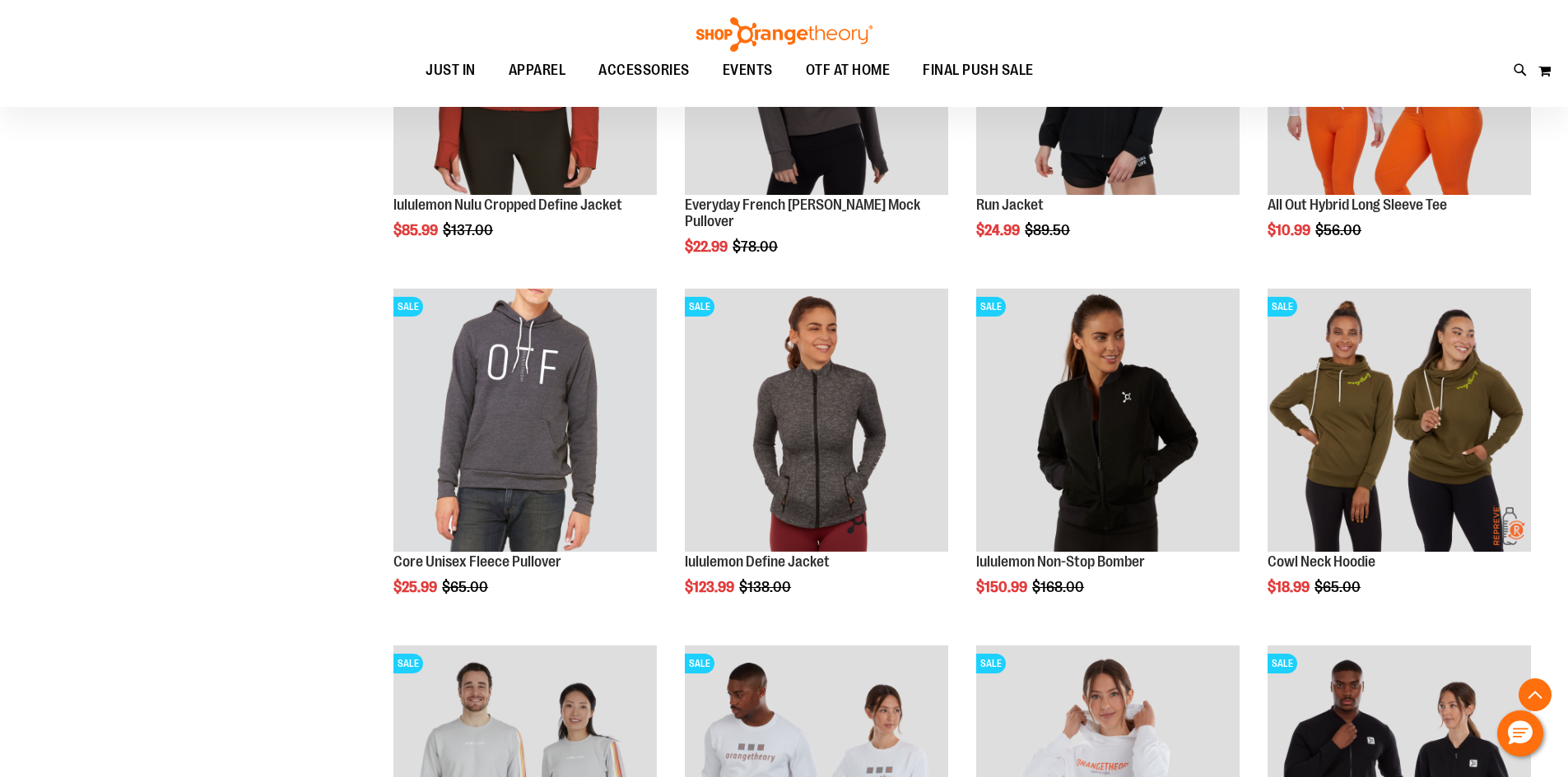
scroll to position [1480, 0]
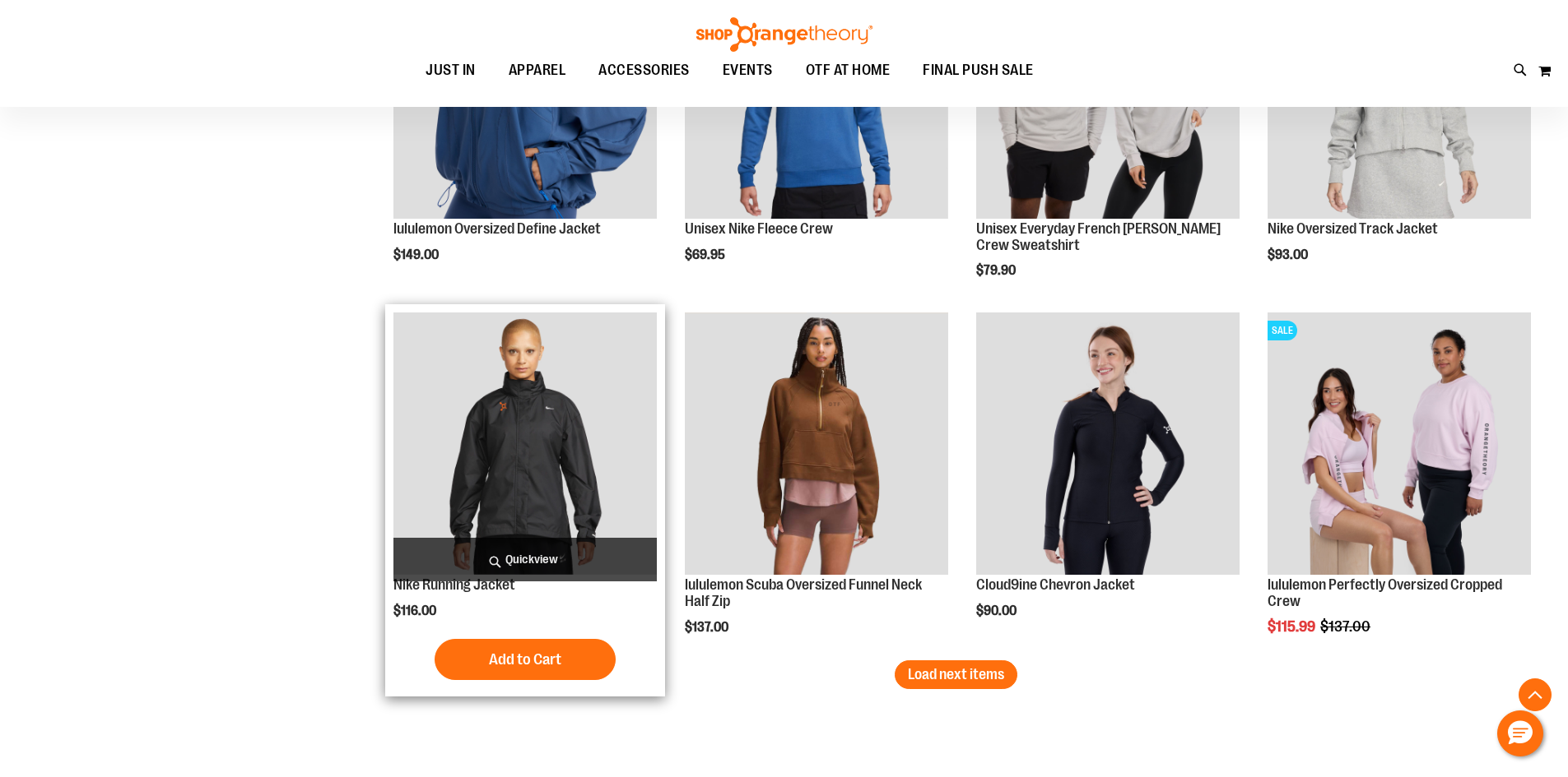
scroll to position [2961, 0]
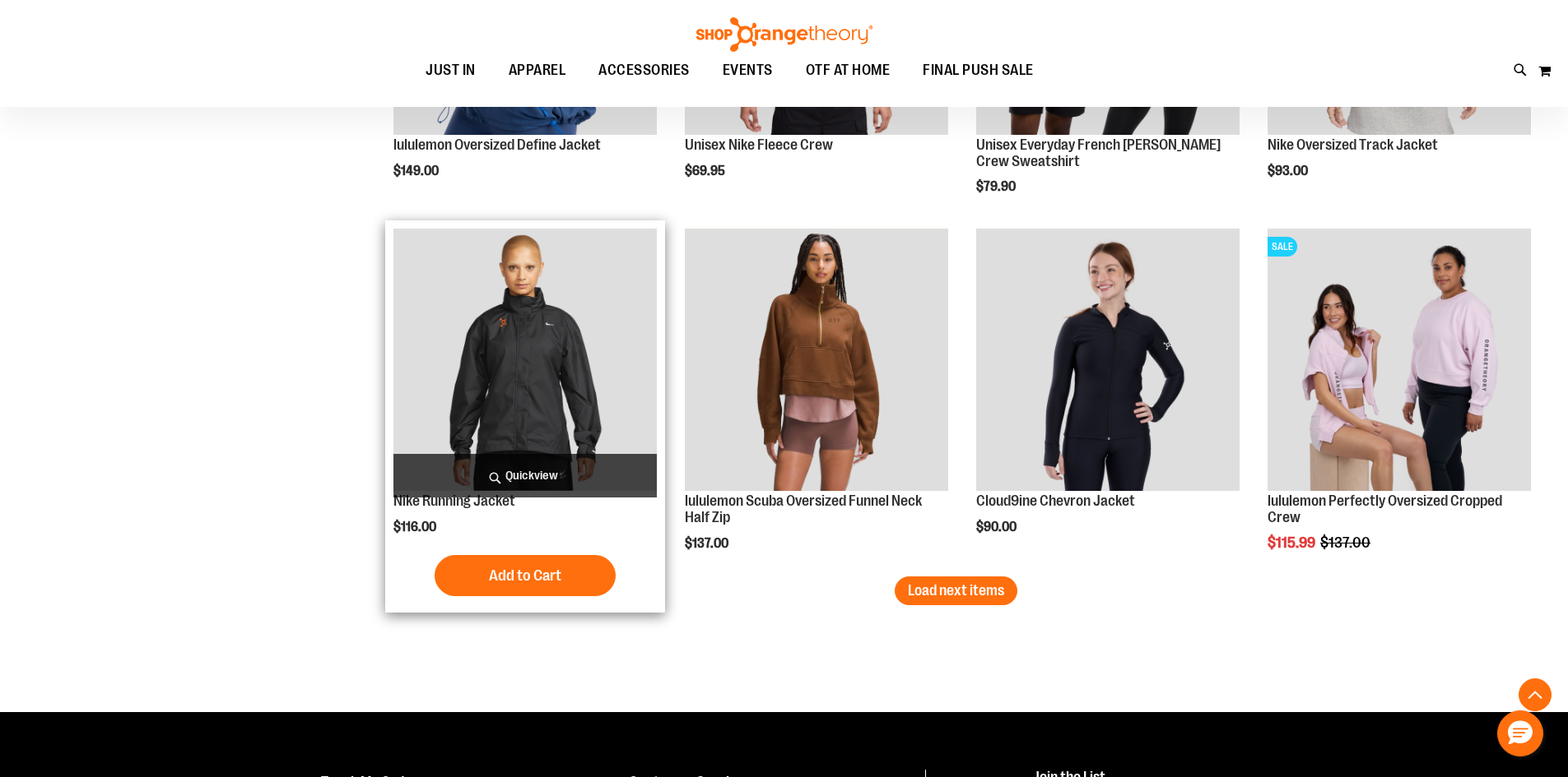
drag, startPoint x: 987, startPoint y: 584, endPoint x: 424, endPoint y: 516, distance: 567.1
click at [987, 584] on span "Load next items" at bounding box center [956, 591] width 97 height 16
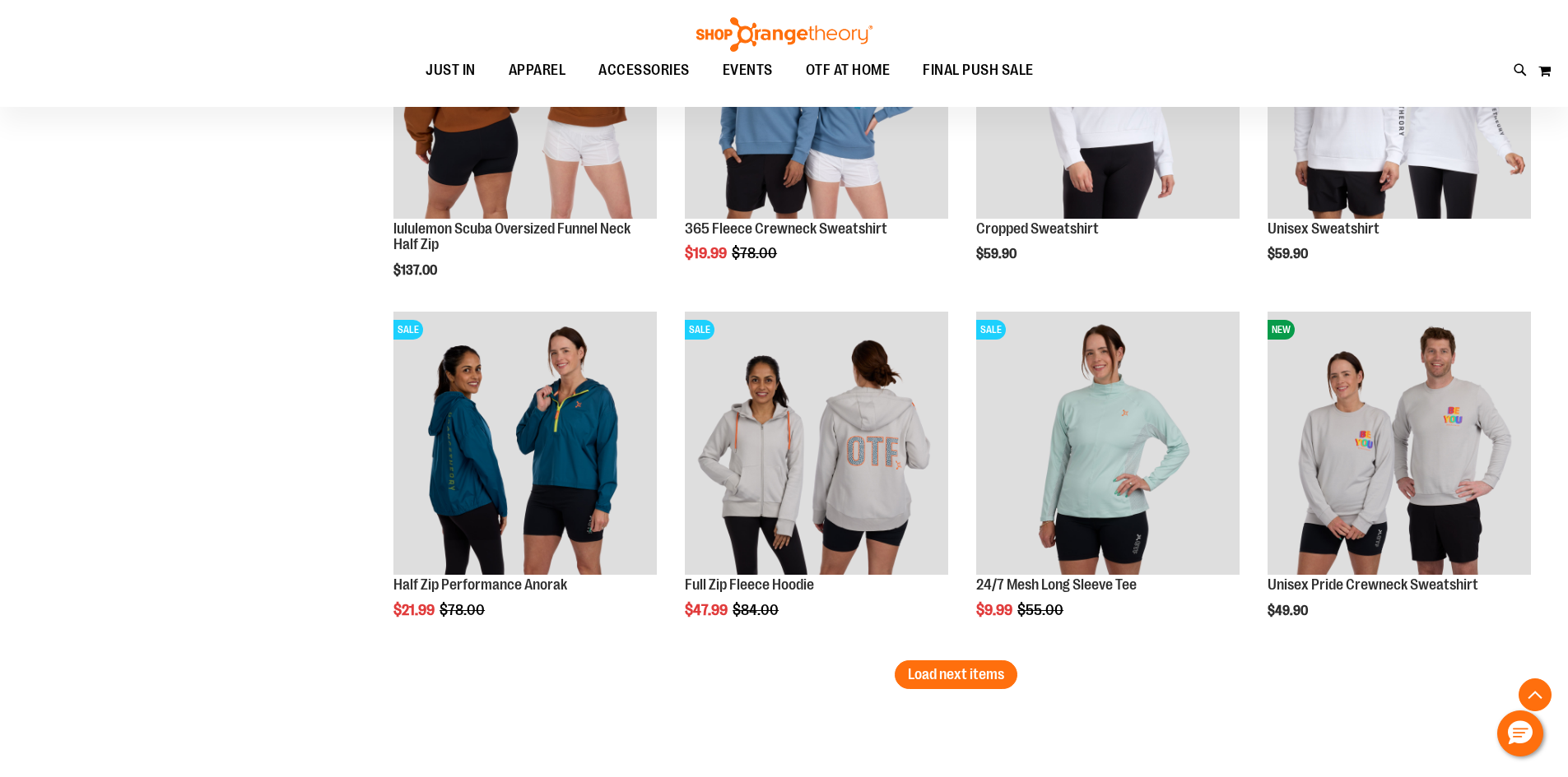
scroll to position [4274, 0]
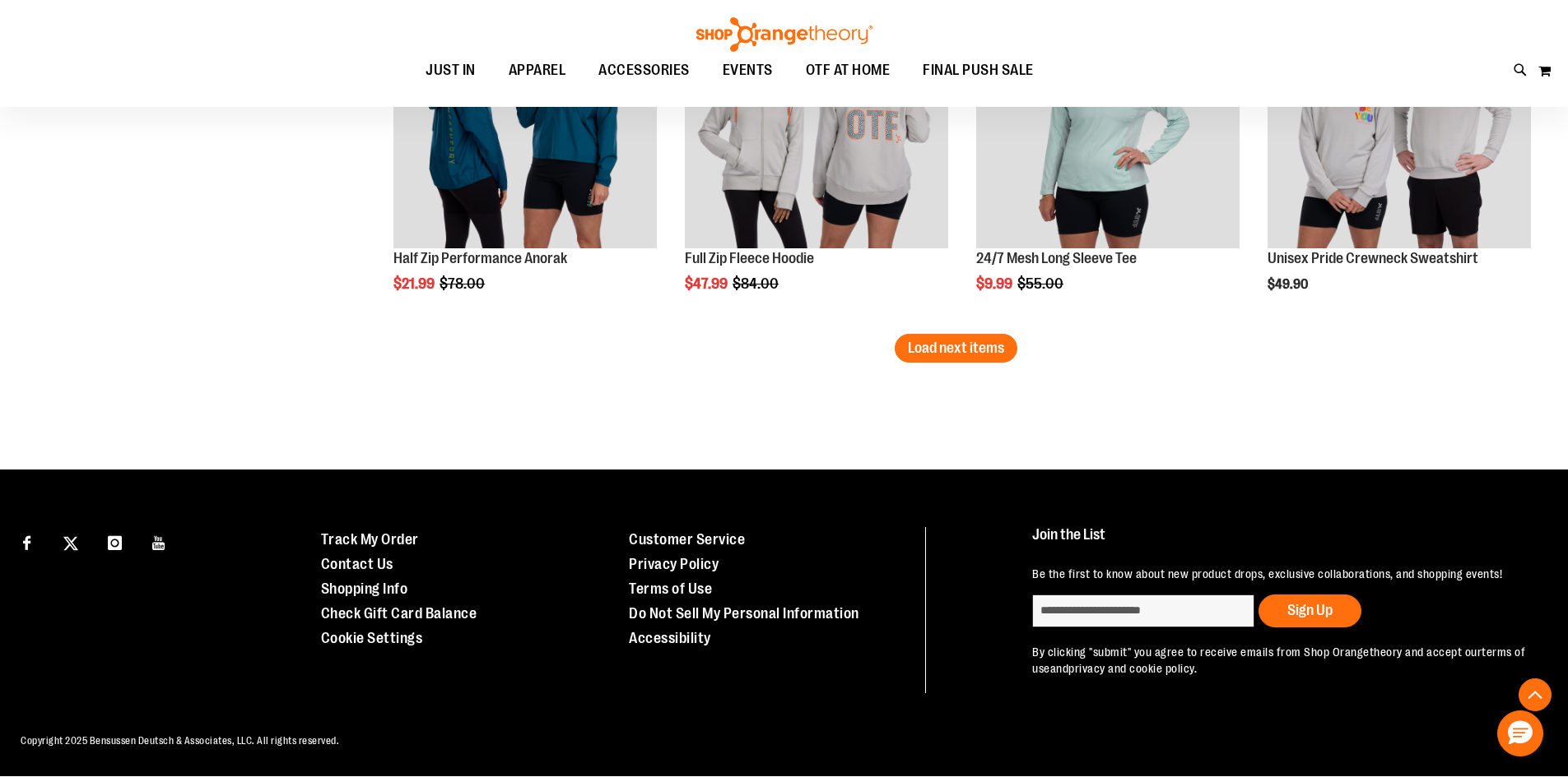
drag, startPoint x: 1036, startPoint y: 354, endPoint x: 1017, endPoint y: 359, distance: 19.6
click at [989, 361] on button "Load next items" at bounding box center [955, 348] width 123 height 29
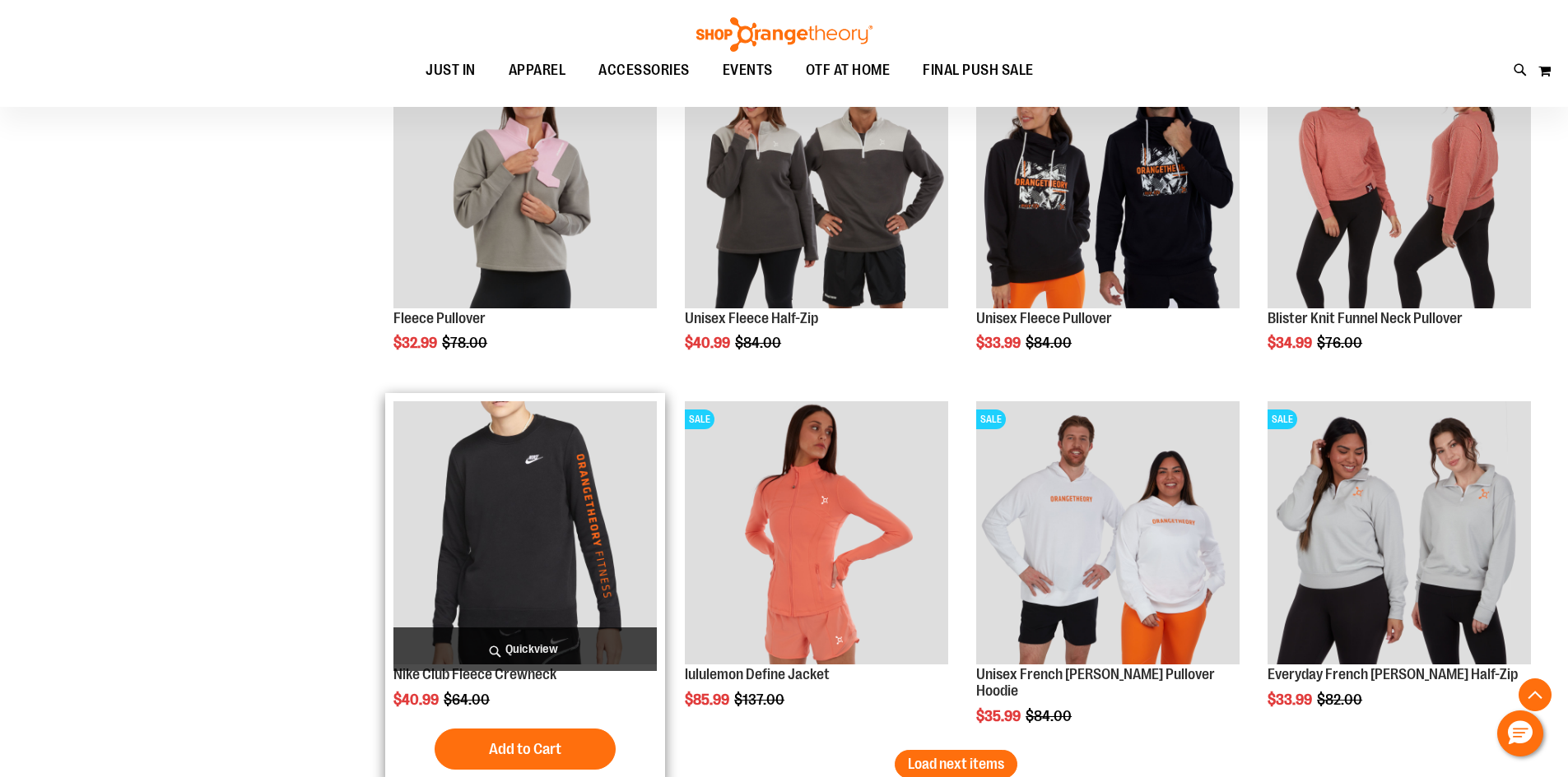
scroll to position [4931, 0]
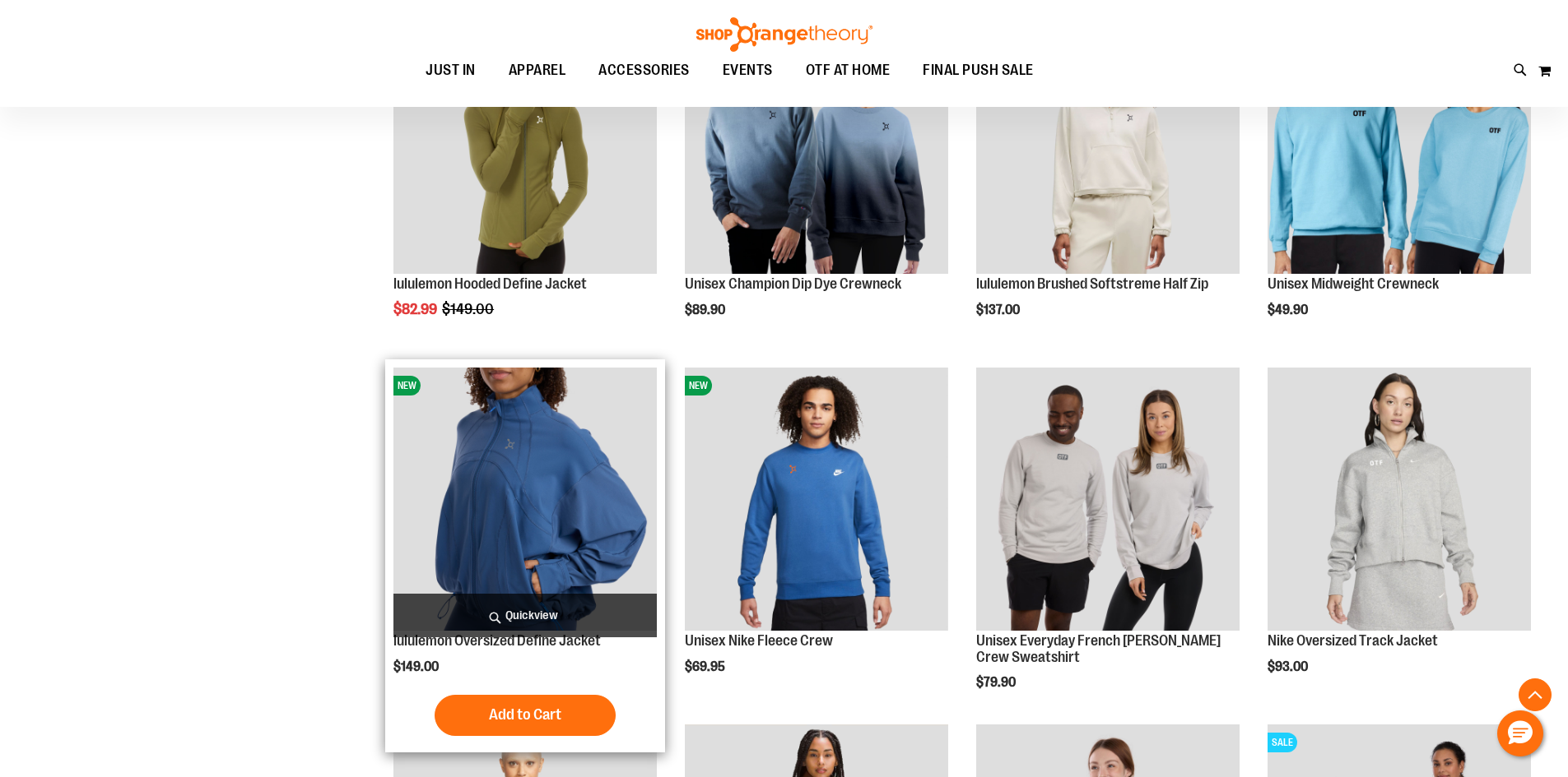
scroll to position [2463, 0]
